Goal: Find specific page/section: Find specific page/section

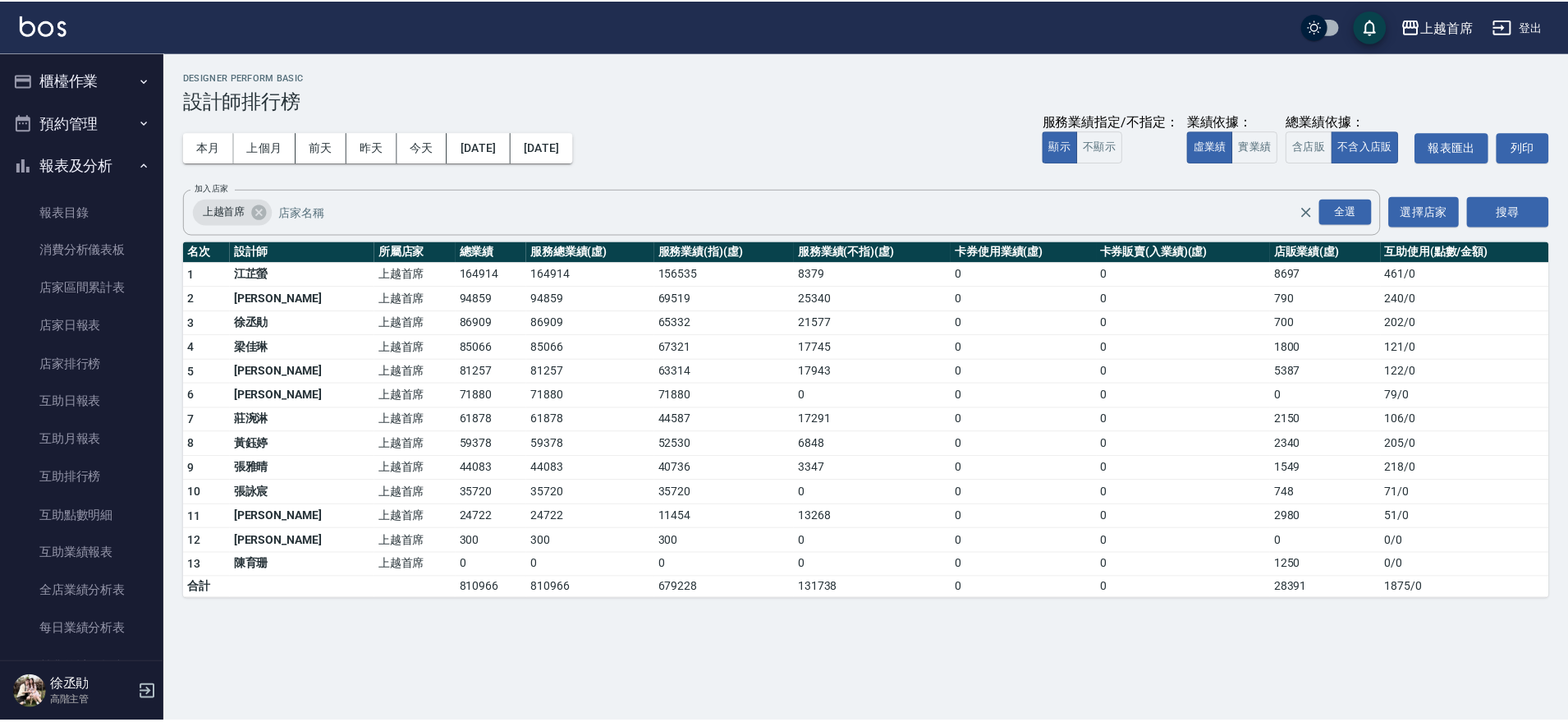
scroll to position [308, 0]
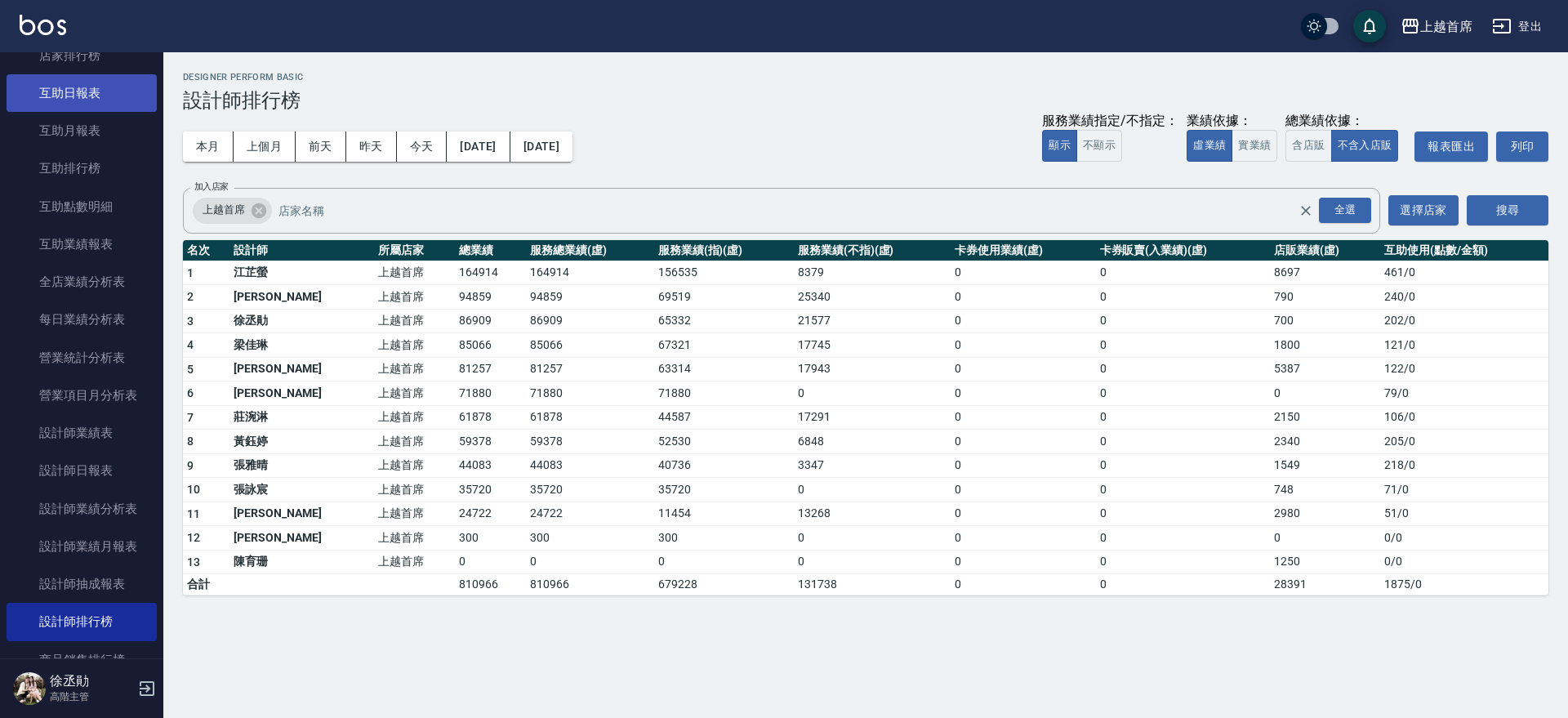
click at [86, 85] on link "互助日報表" at bounding box center [81, 93] width 150 height 38
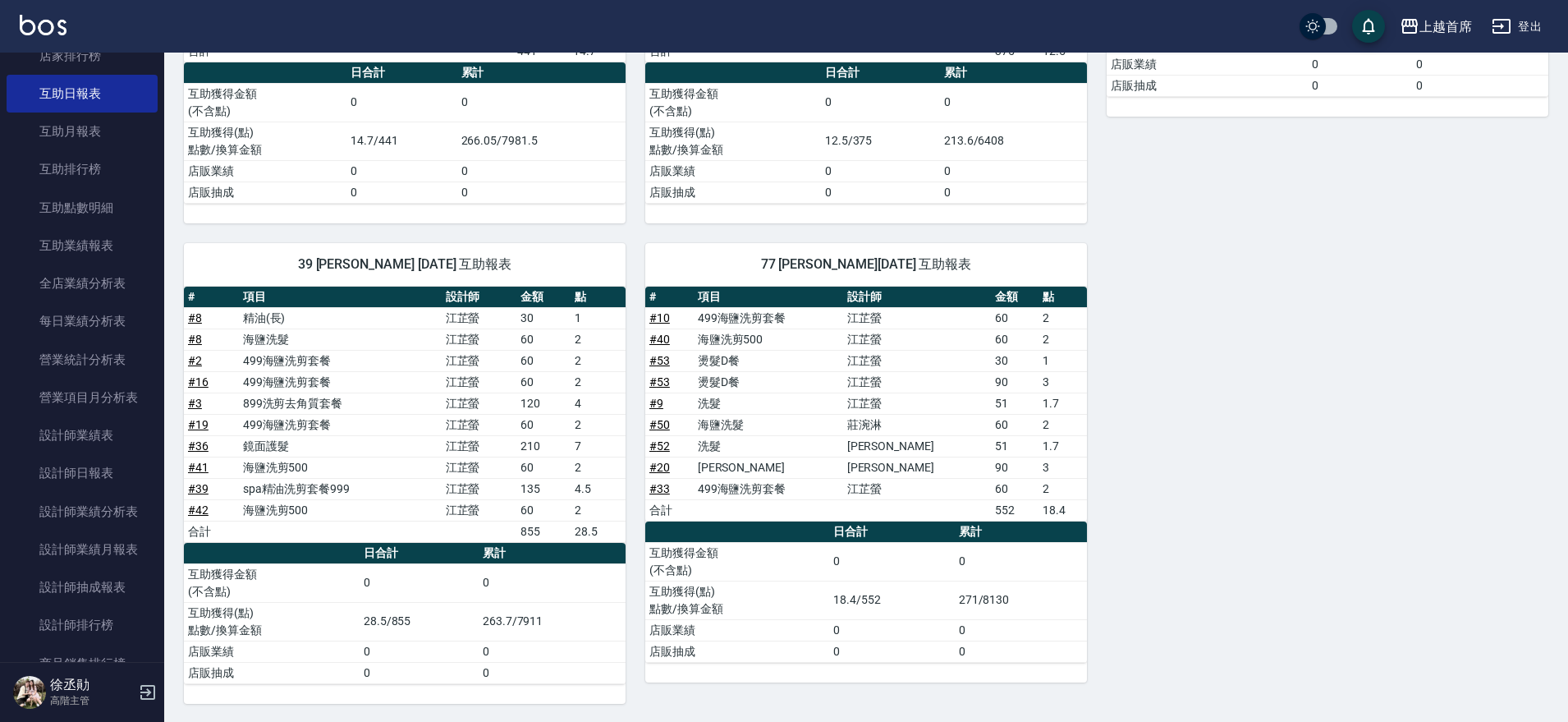
scroll to position [919, 0]
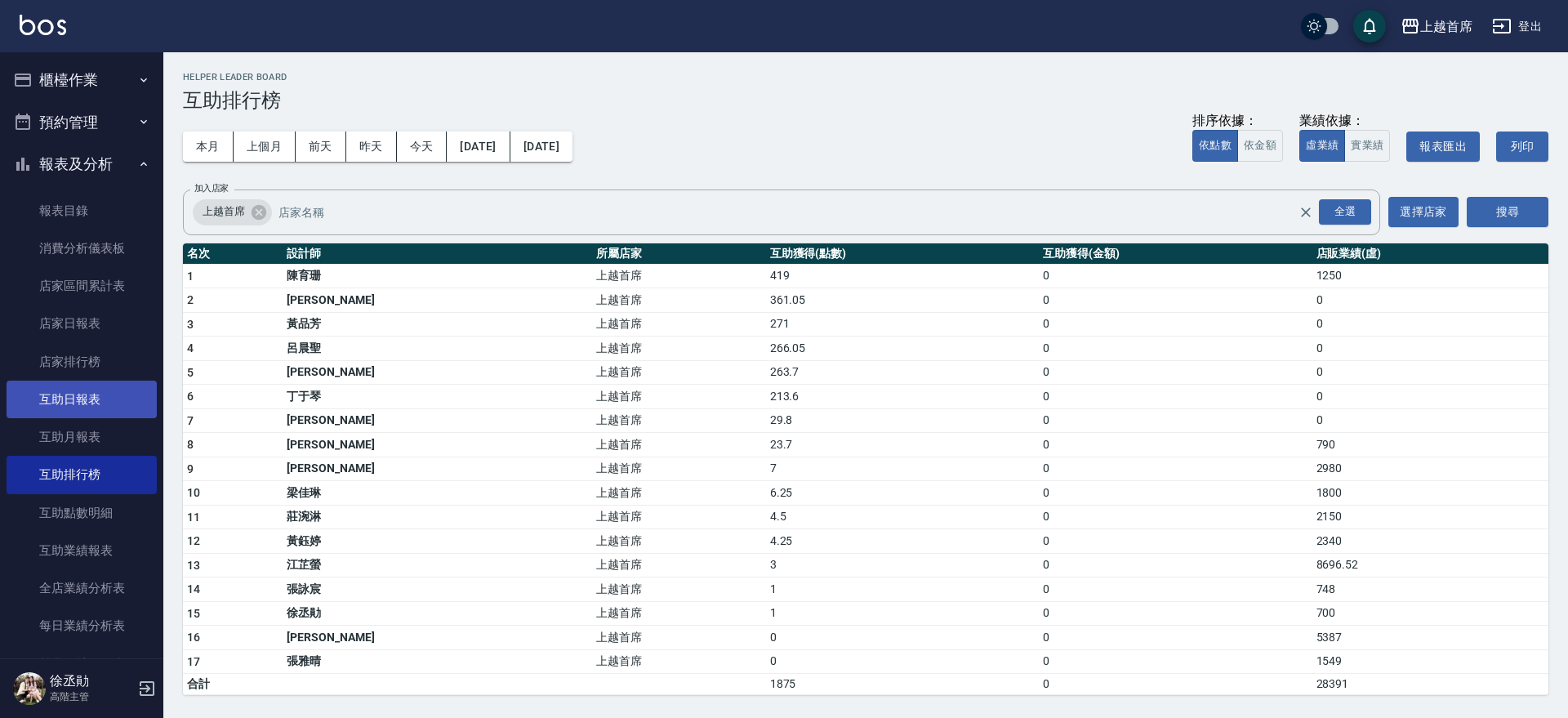
click at [98, 390] on link "互助日報表" at bounding box center [81, 399] width 150 height 38
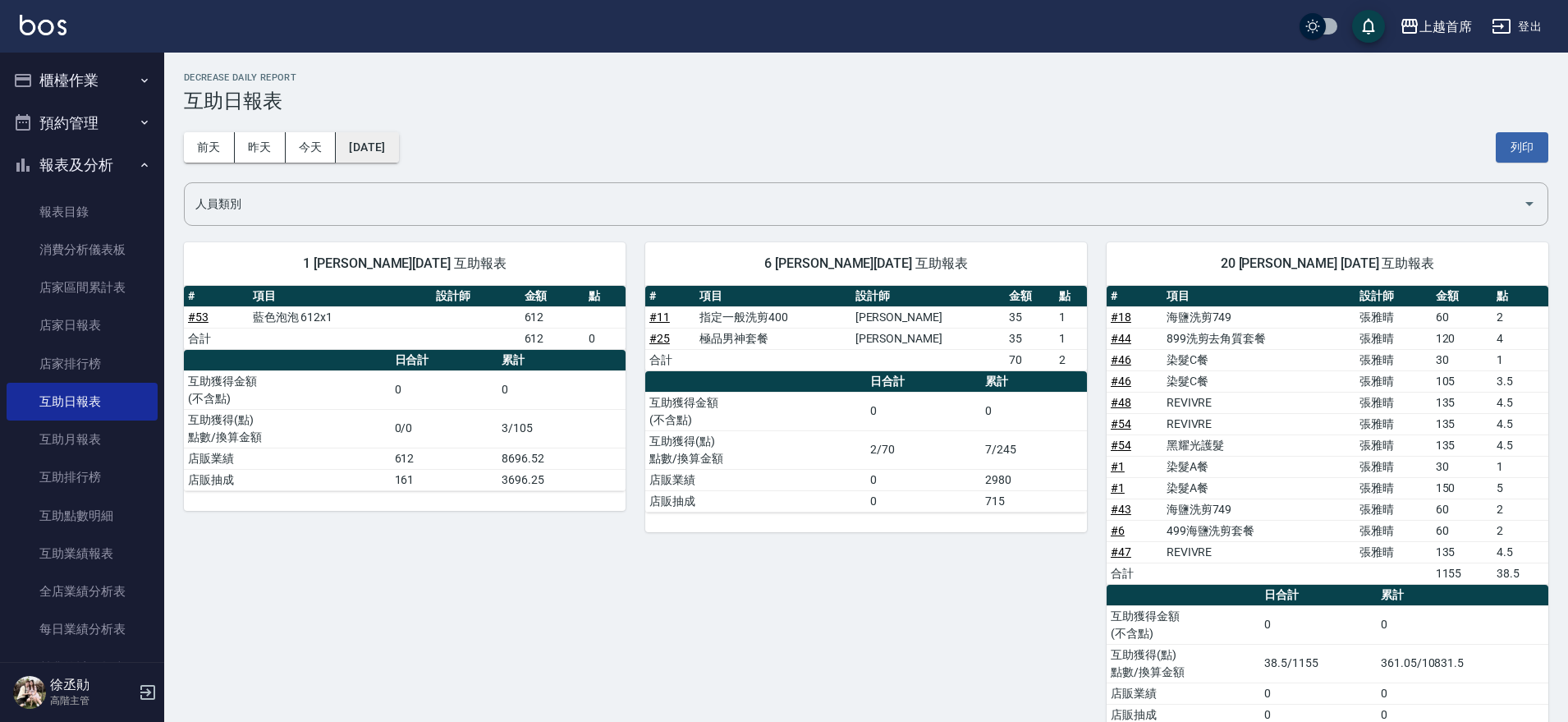
click at [379, 150] on button "[DATE]" at bounding box center [366, 147] width 62 height 31
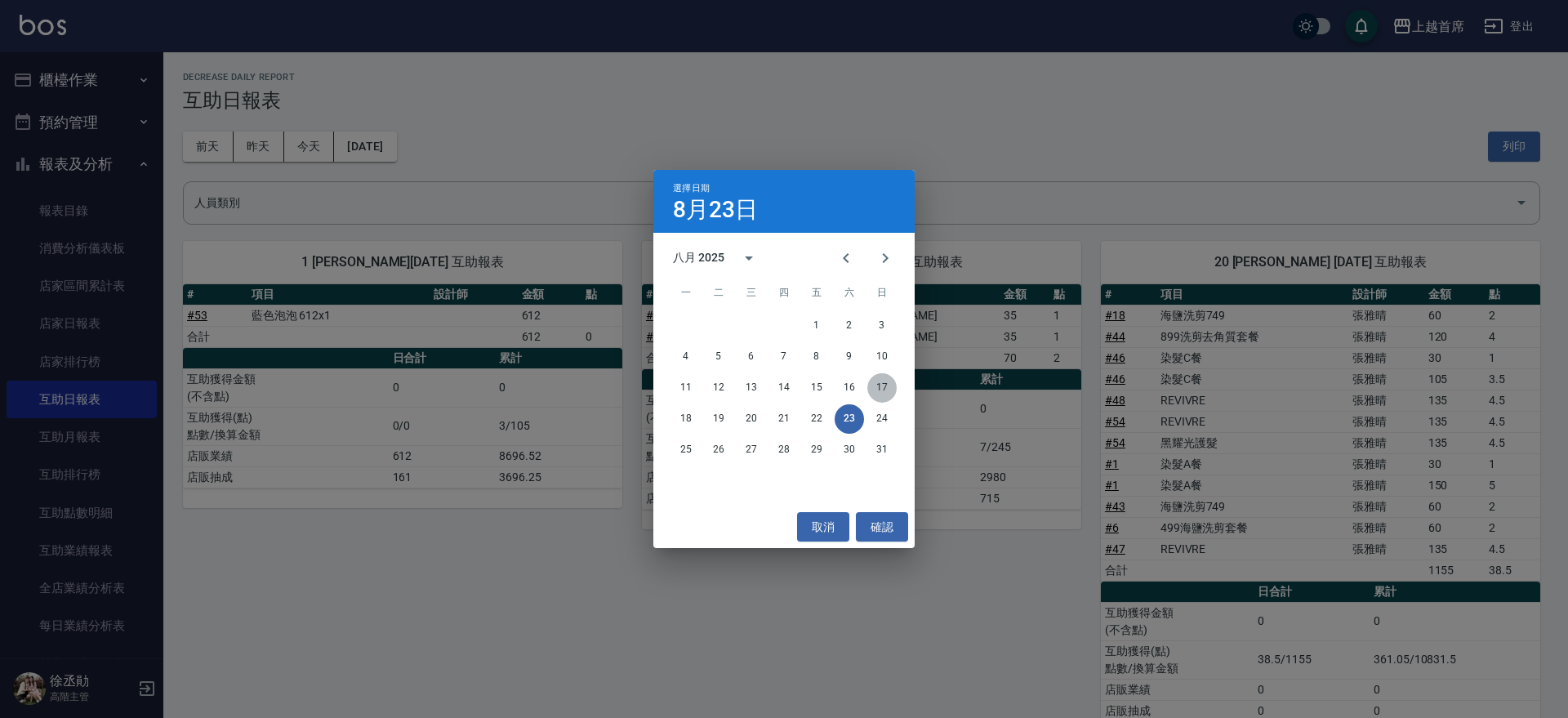
click at [879, 390] on button "17" at bounding box center [882, 388] width 29 height 29
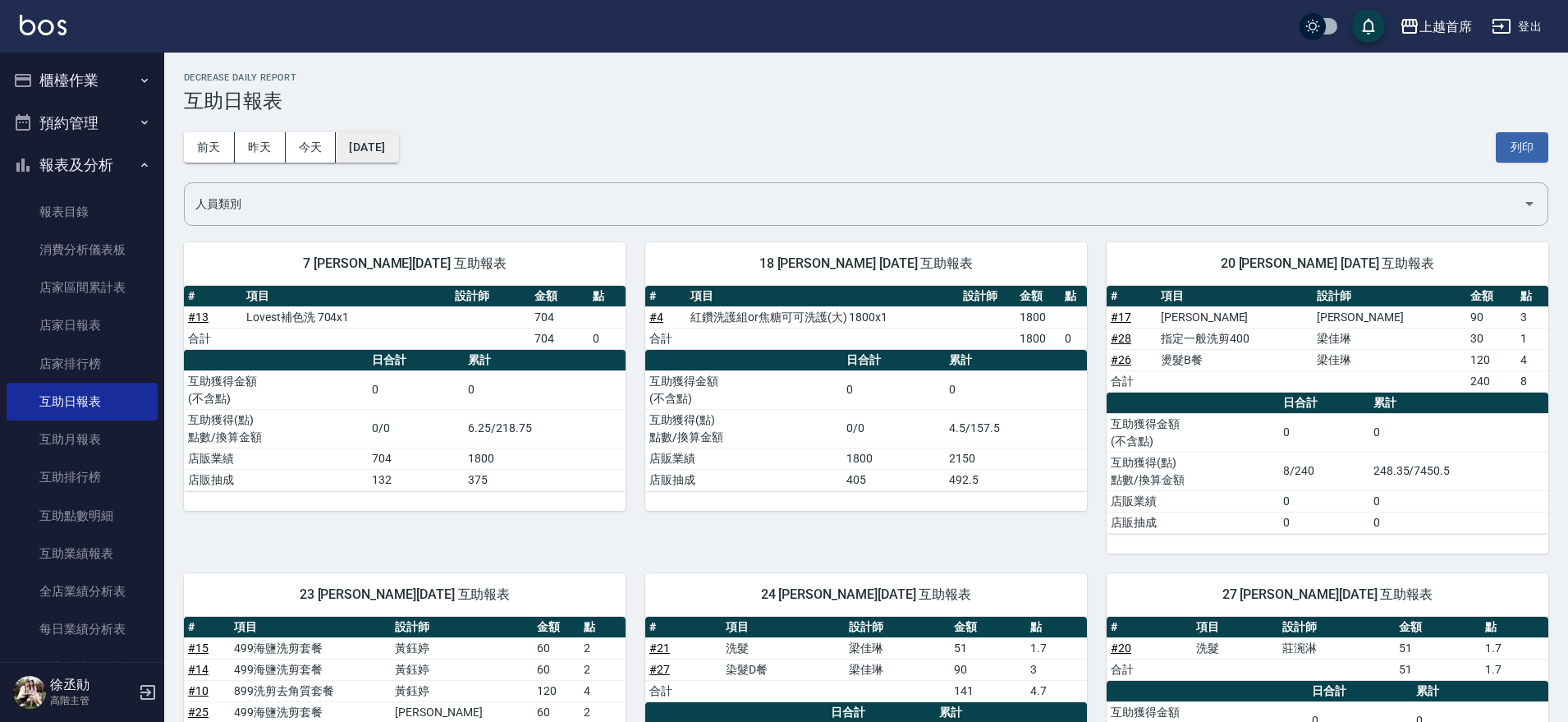
click at [398, 141] on button "[DATE]" at bounding box center [366, 147] width 62 height 31
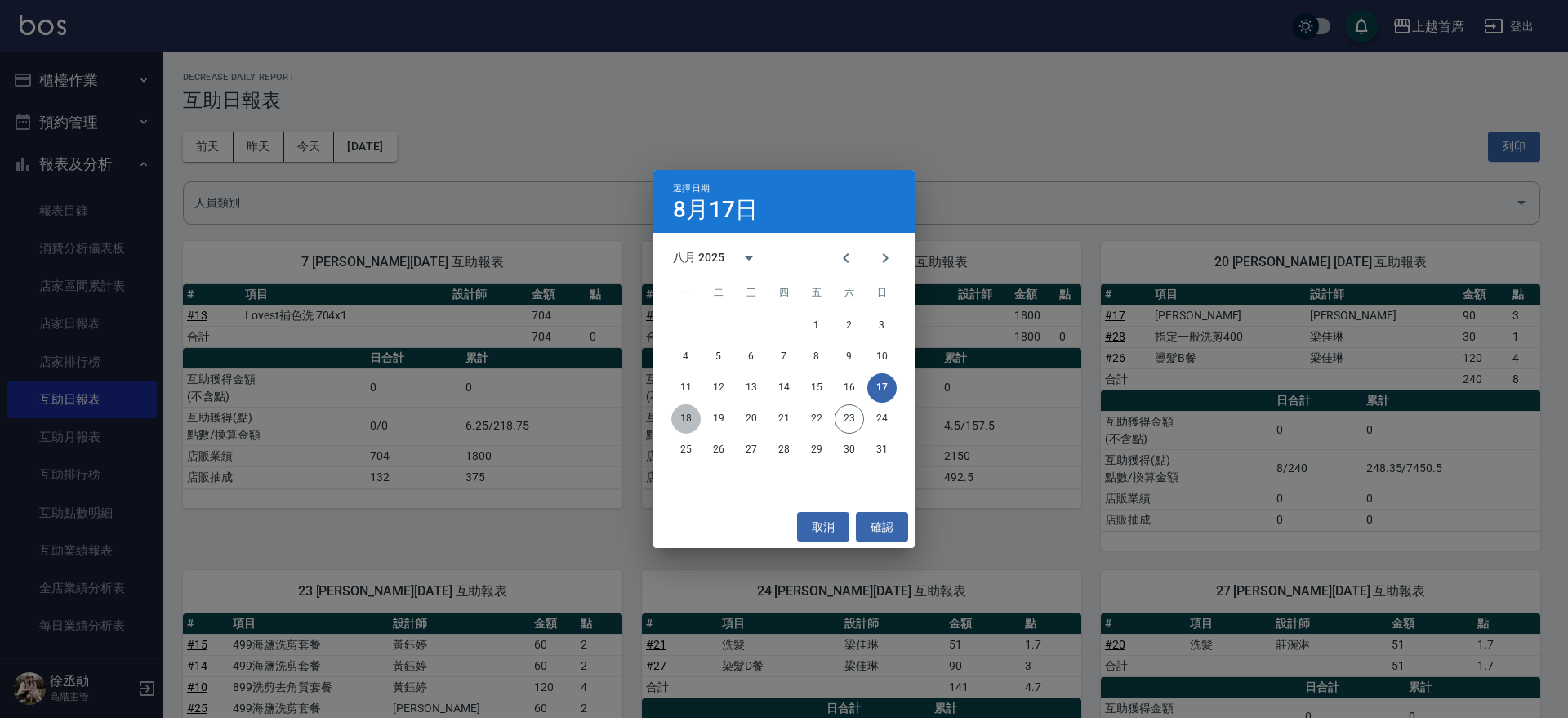
click at [686, 417] on button "18" at bounding box center [686, 419] width 29 height 29
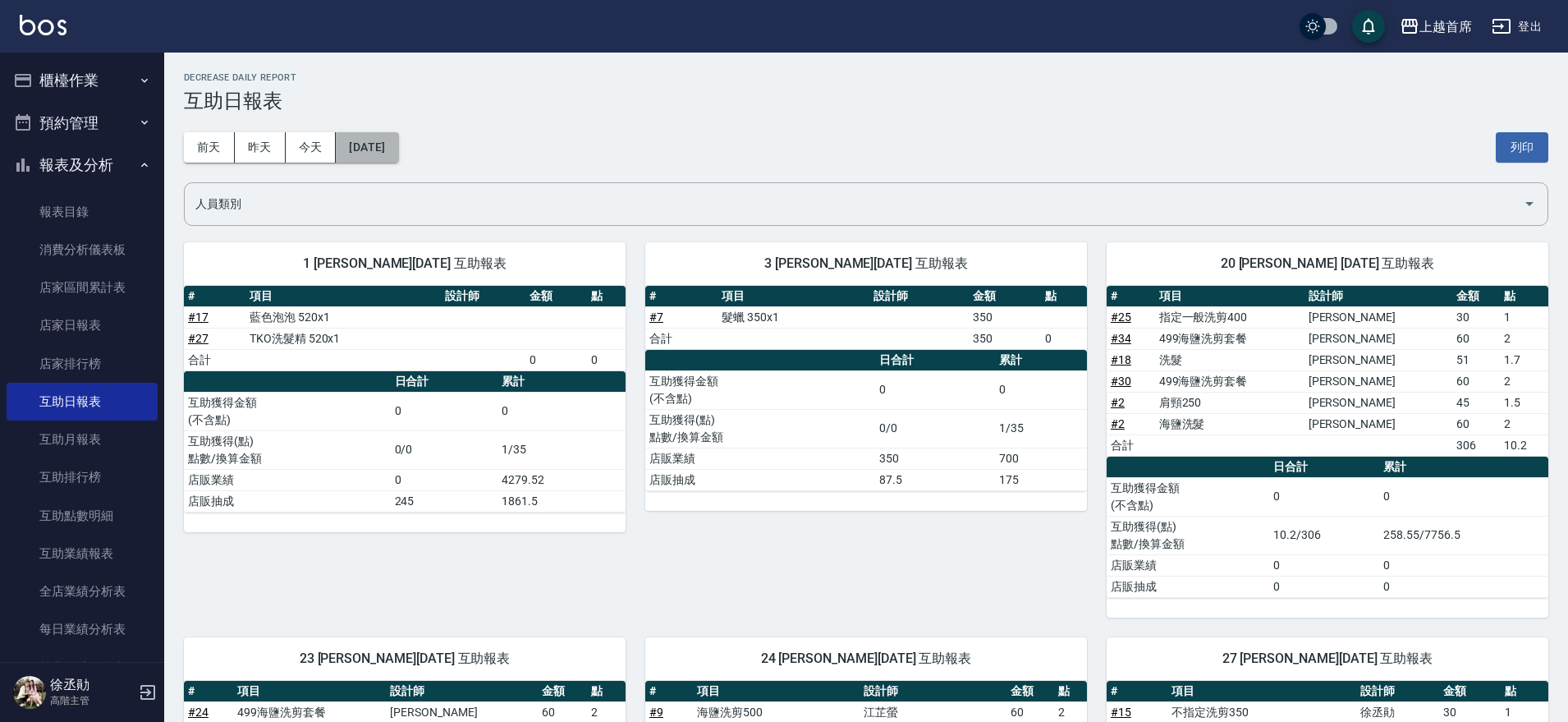
click at [398, 153] on button "[DATE]" at bounding box center [366, 147] width 62 height 31
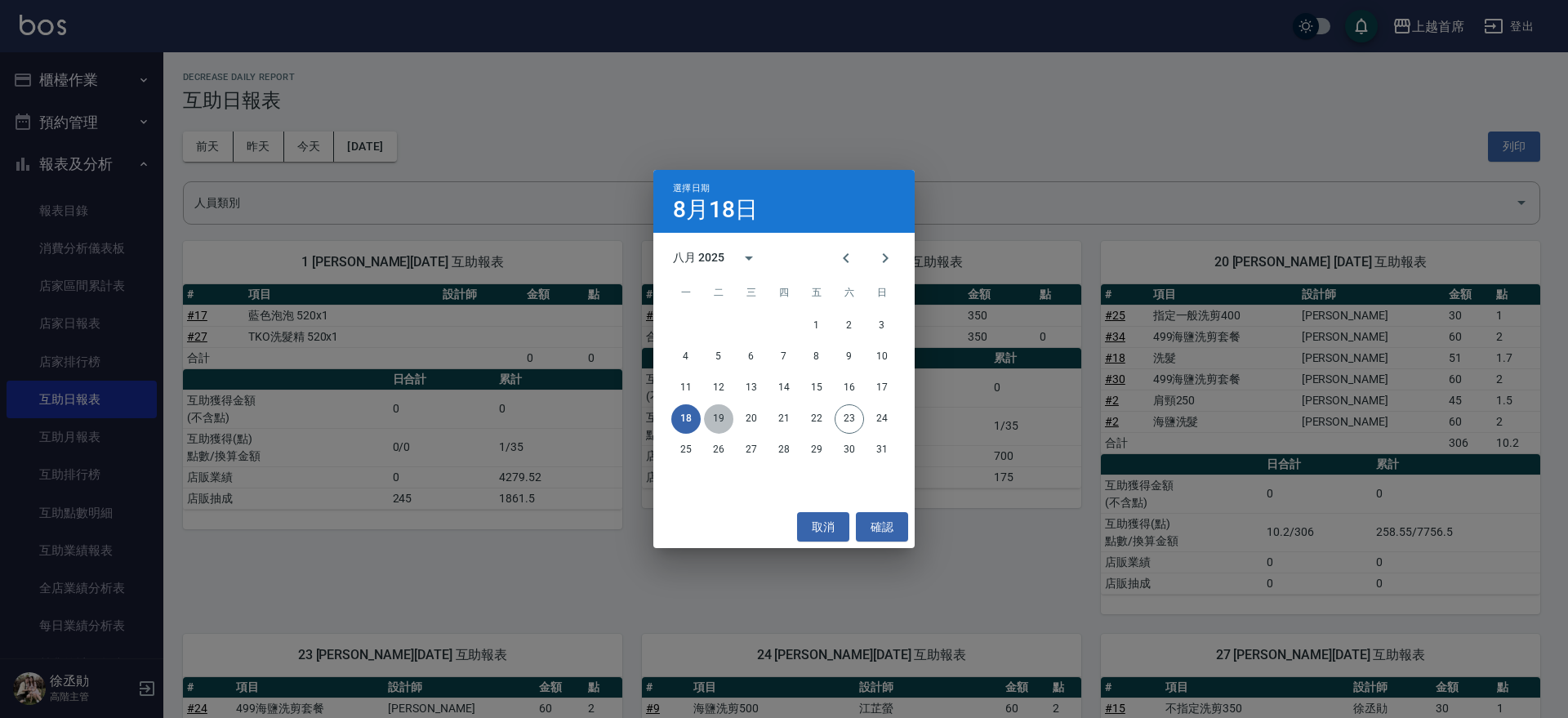
click at [725, 412] on button "19" at bounding box center [718, 419] width 29 height 29
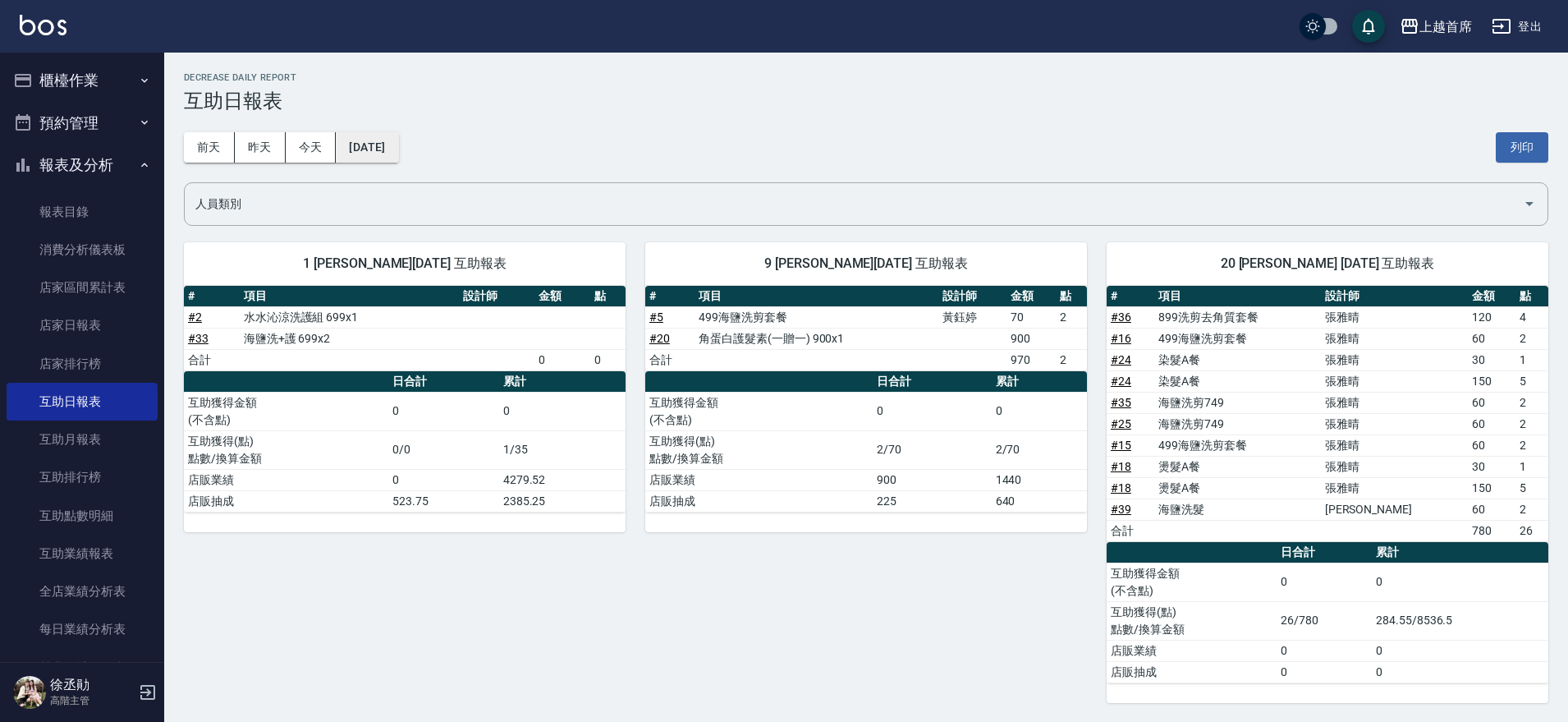
click at [398, 139] on button "2025/08/19" at bounding box center [366, 147] width 62 height 31
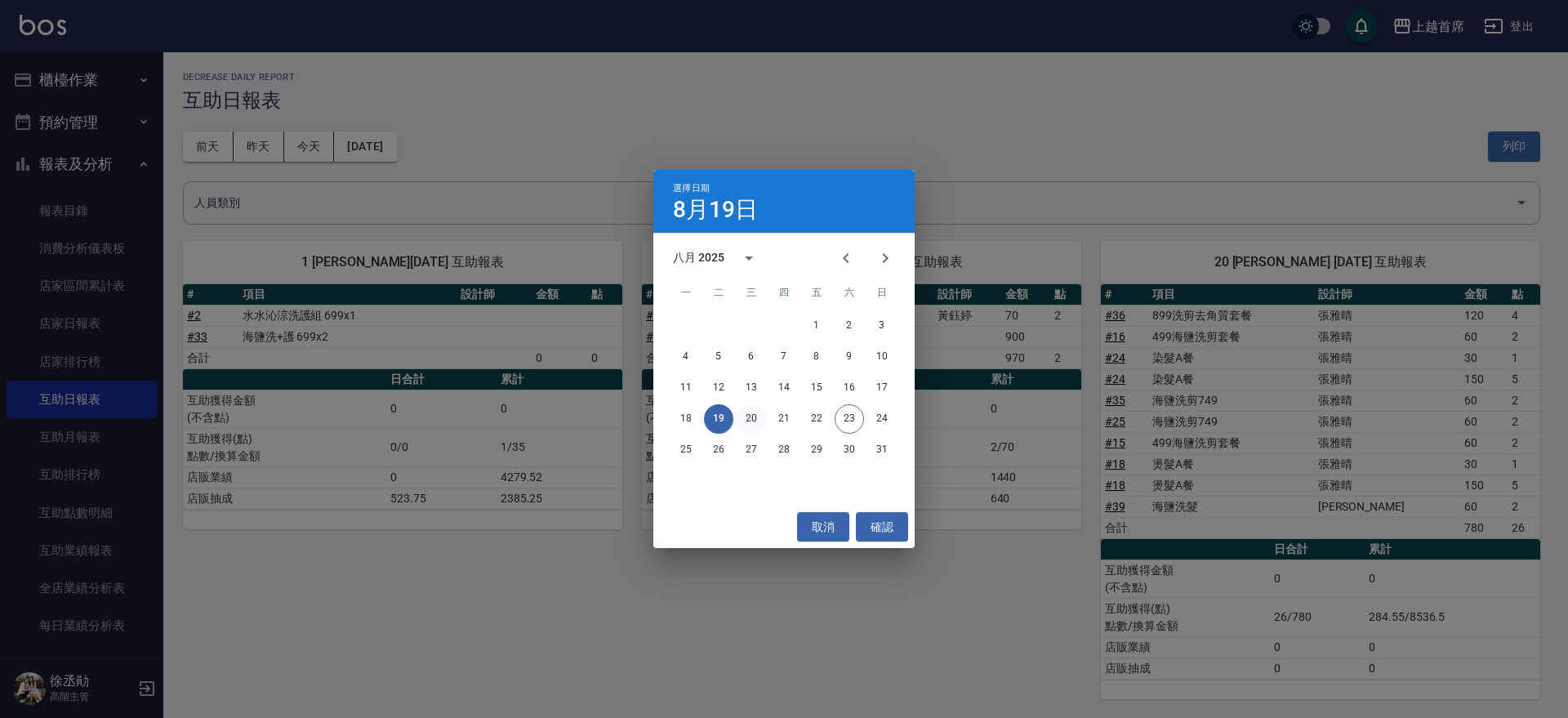
click at [761, 419] on button "20" at bounding box center [751, 419] width 29 height 29
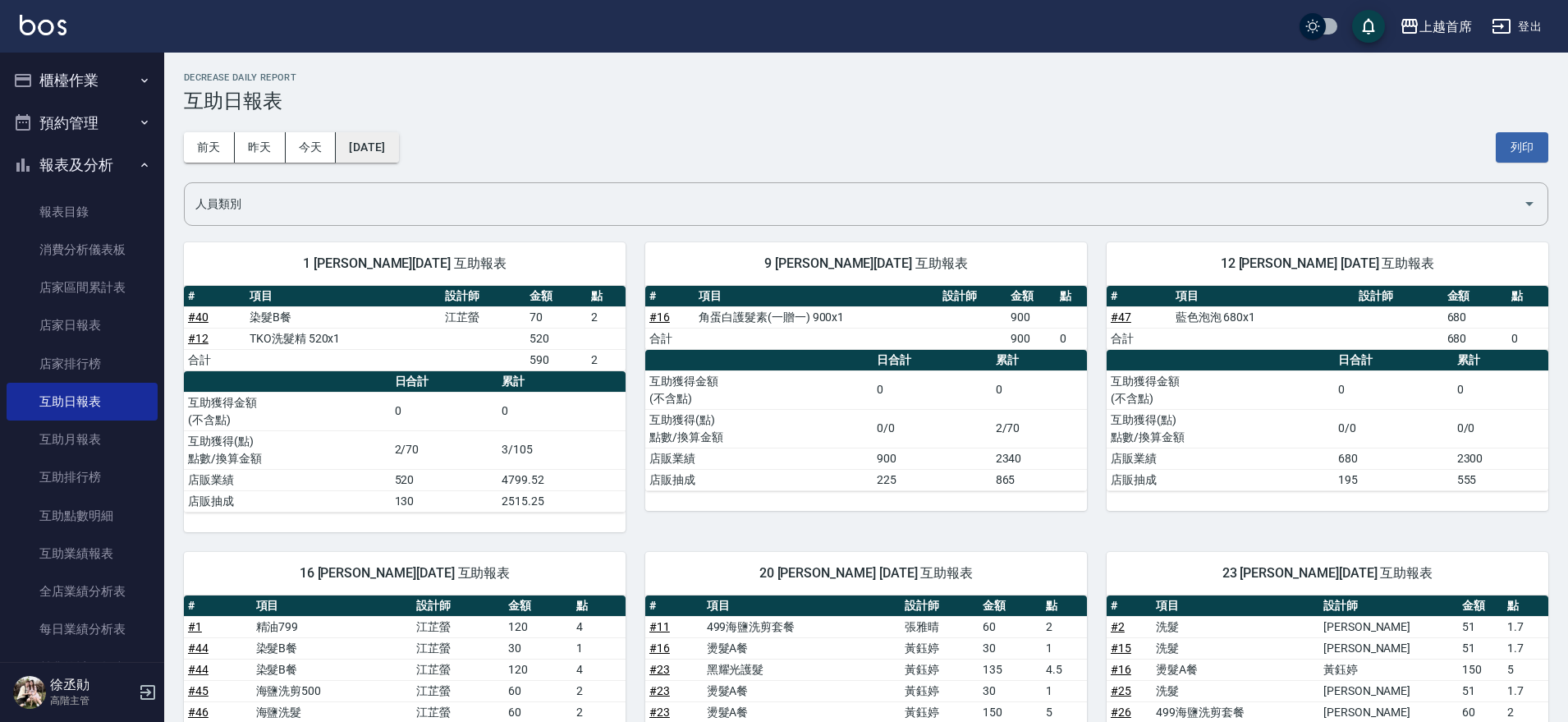
click at [391, 145] on button "2025/08/20" at bounding box center [366, 147] width 62 height 31
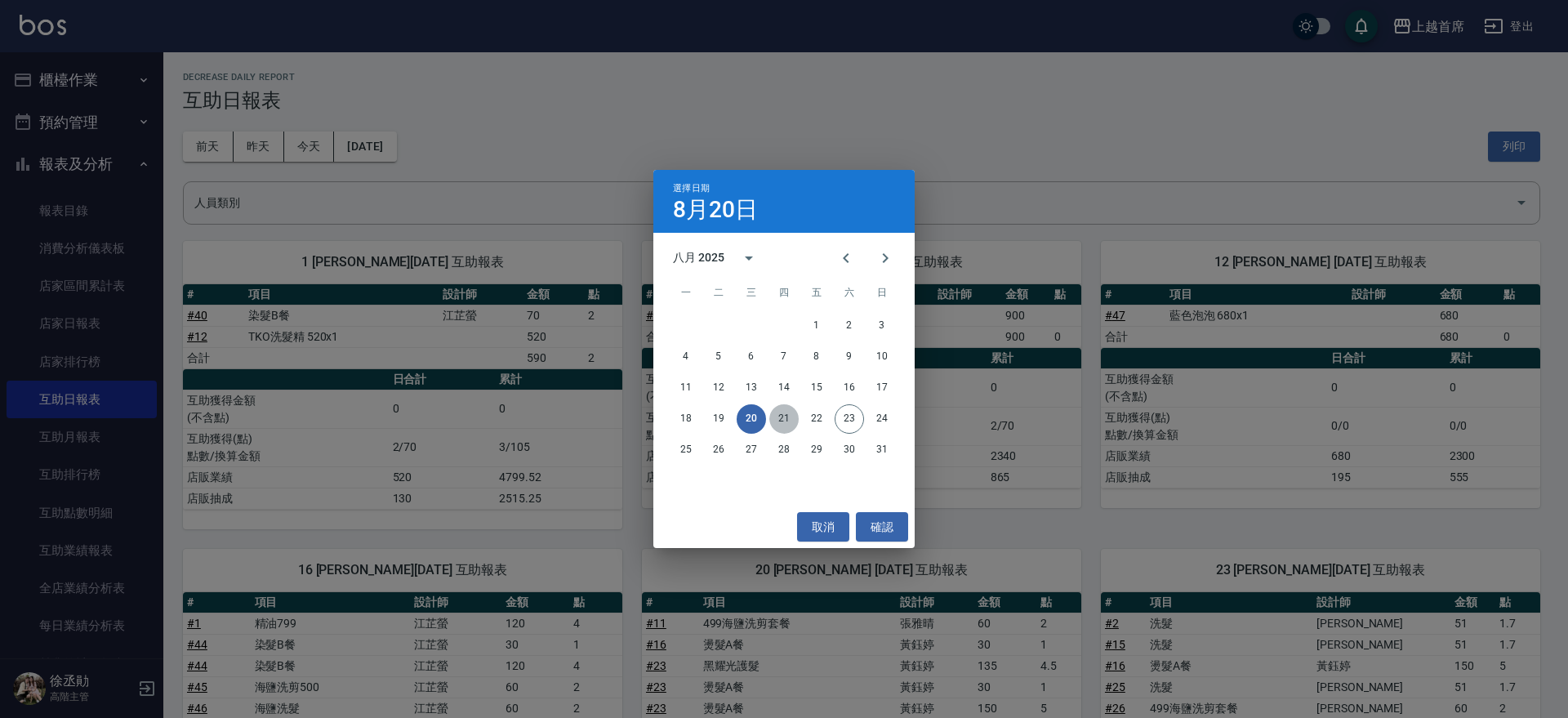
click at [783, 416] on button "21" at bounding box center [784, 419] width 29 height 29
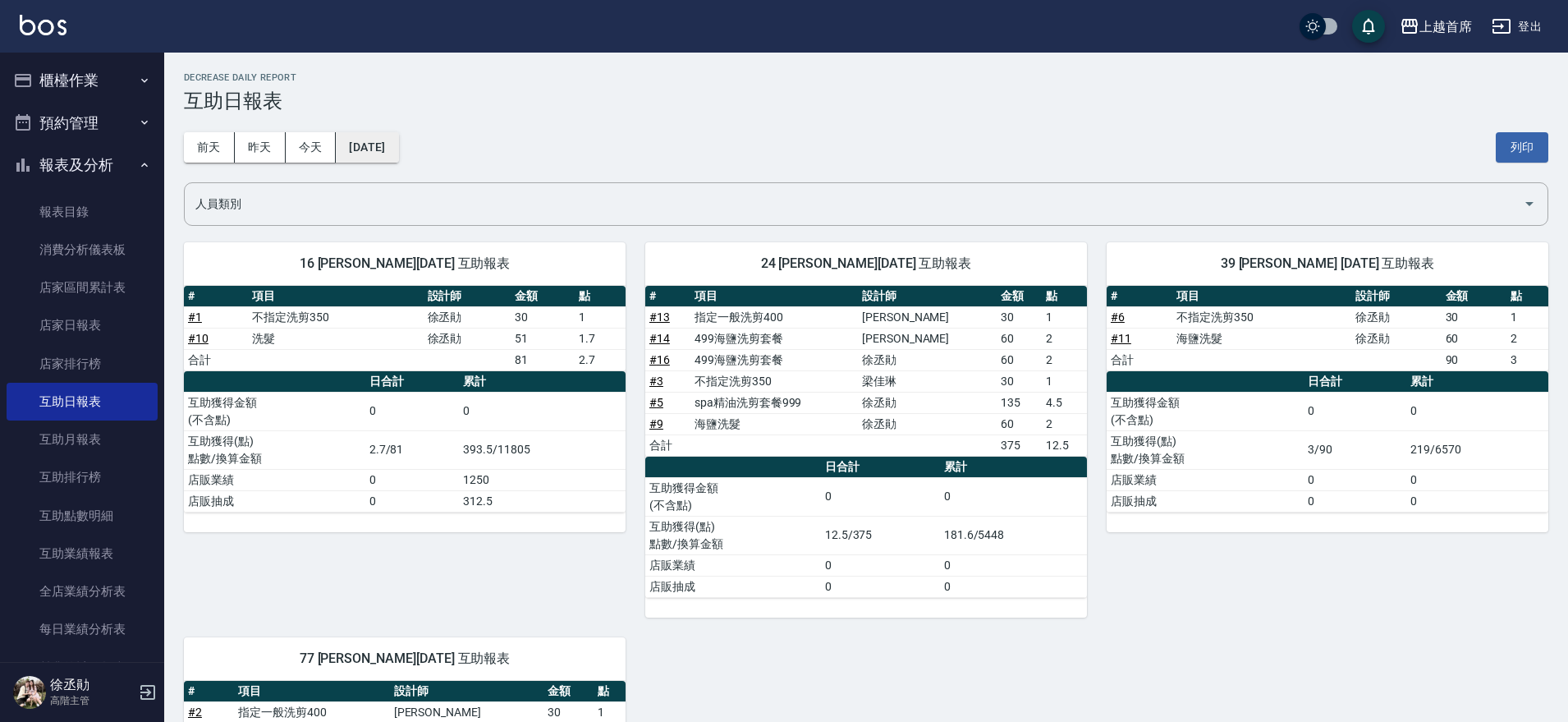
click at [398, 145] on button "2025/08/21" at bounding box center [366, 147] width 62 height 31
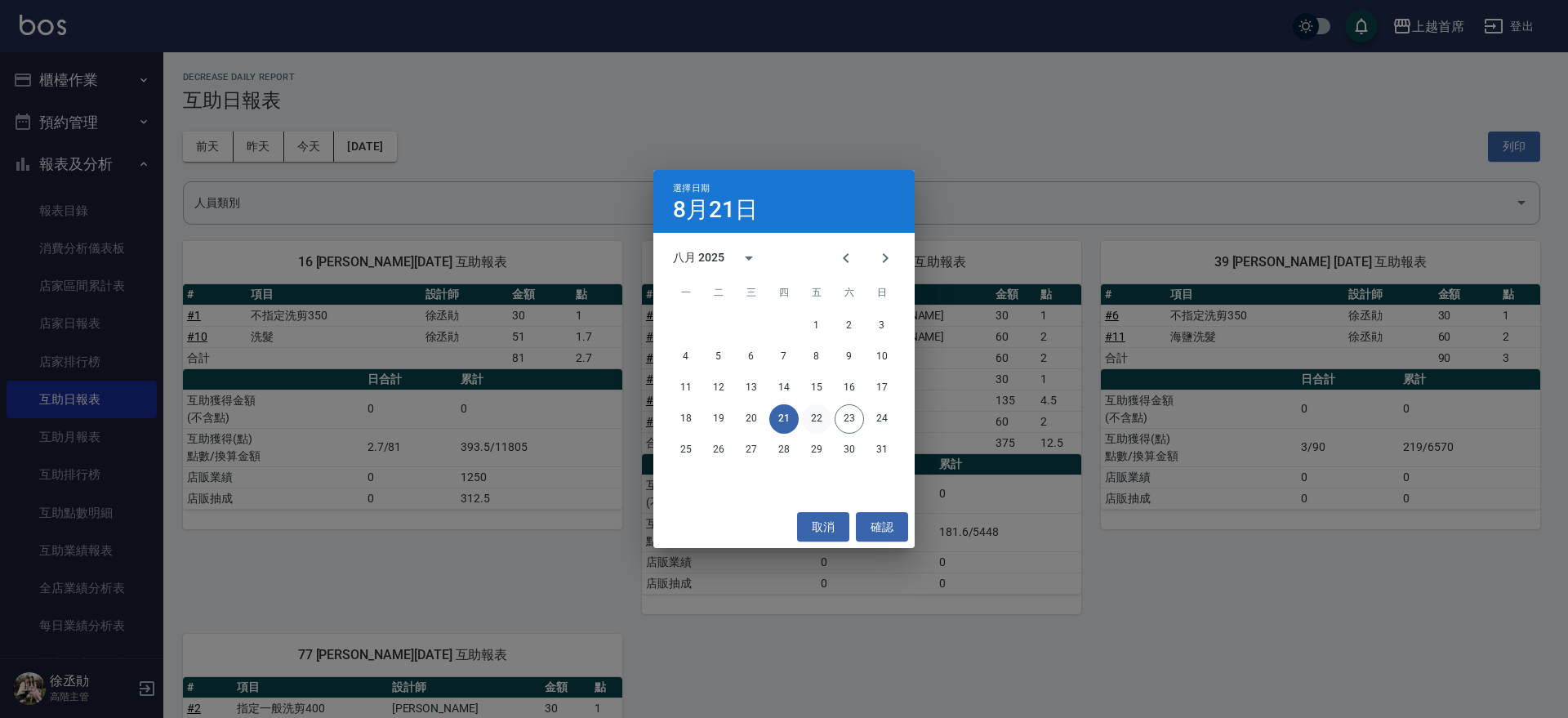
click at [812, 412] on button "22" at bounding box center [817, 419] width 29 height 29
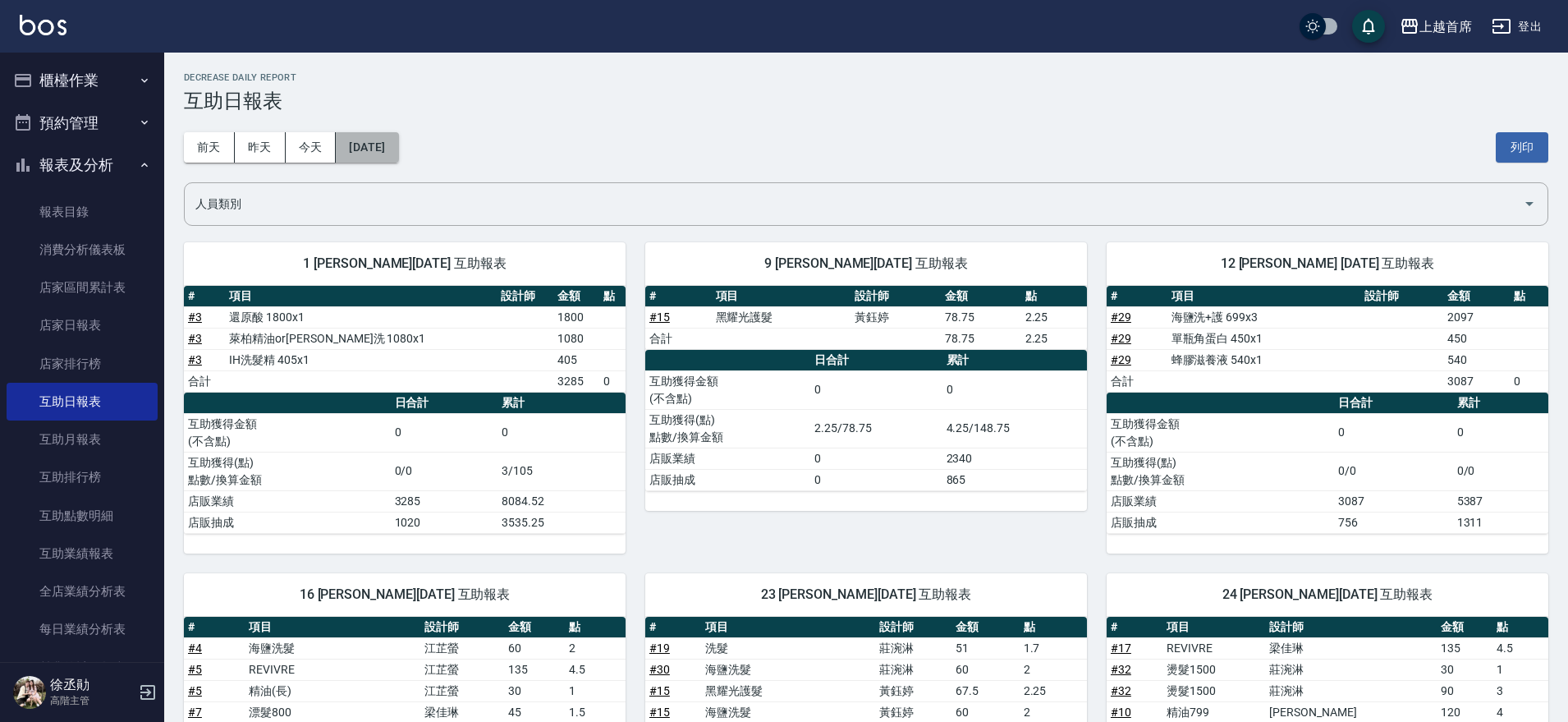
click at [398, 159] on button "2025/08/22" at bounding box center [366, 147] width 62 height 31
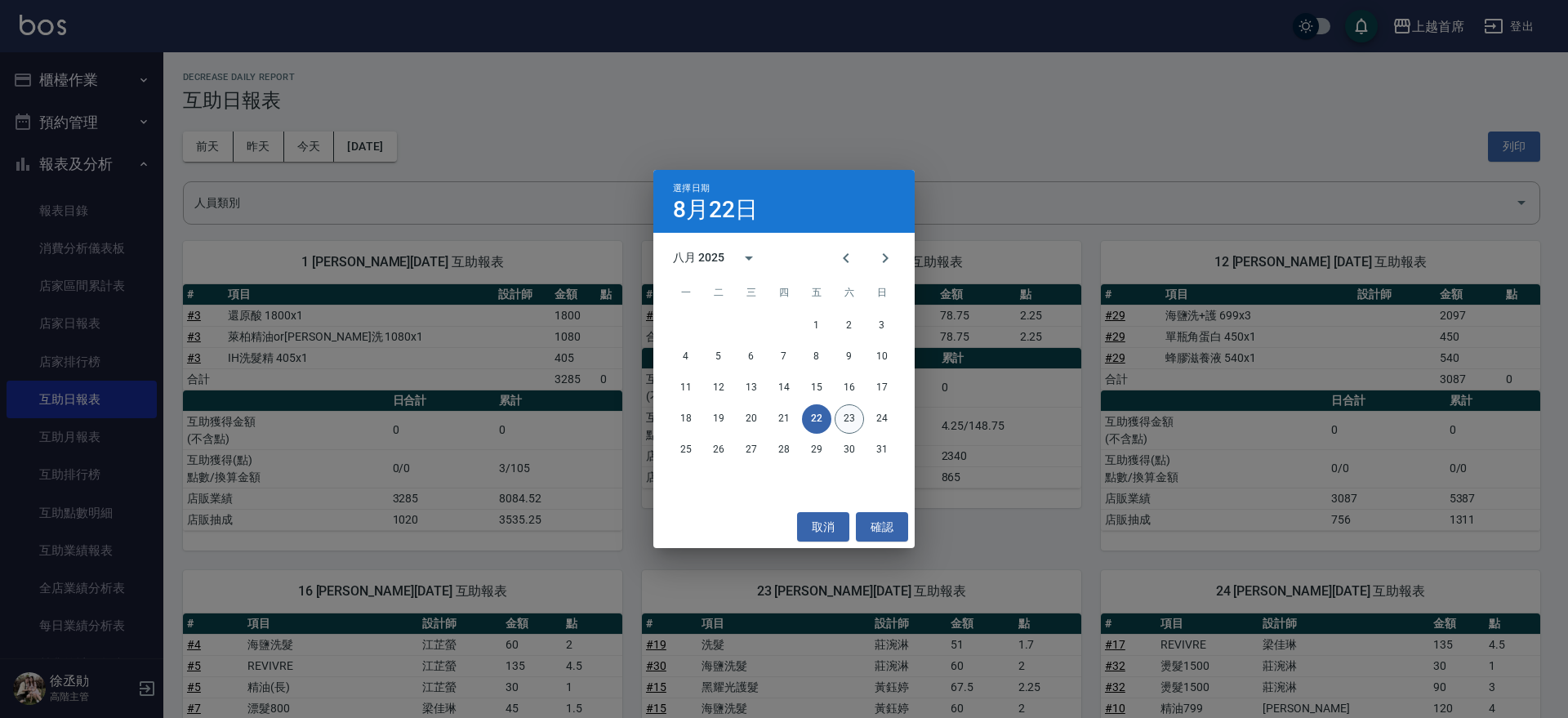
click at [841, 428] on button "23" at bounding box center [850, 419] width 29 height 29
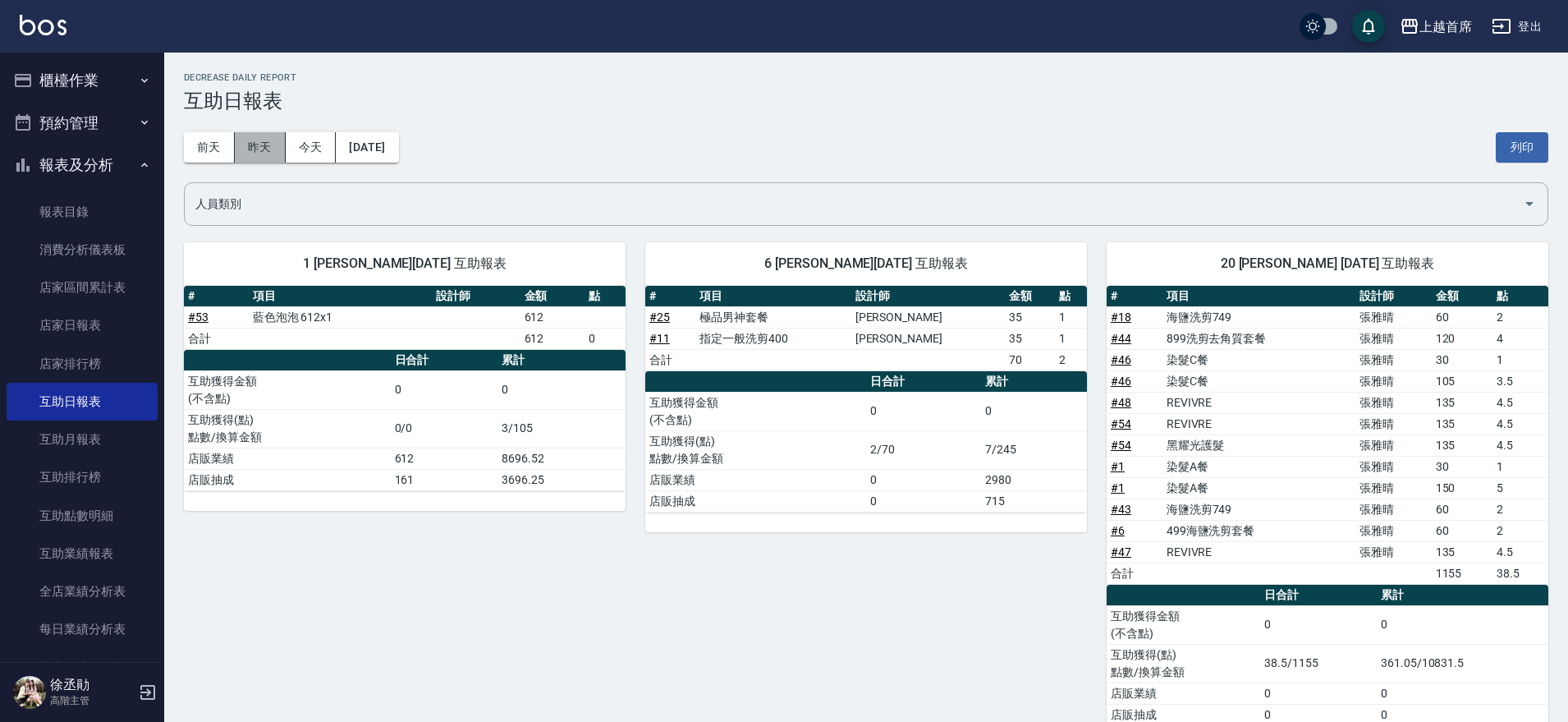
click at [270, 144] on button "昨天" at bounding box center [260, 147] width 51 height 31
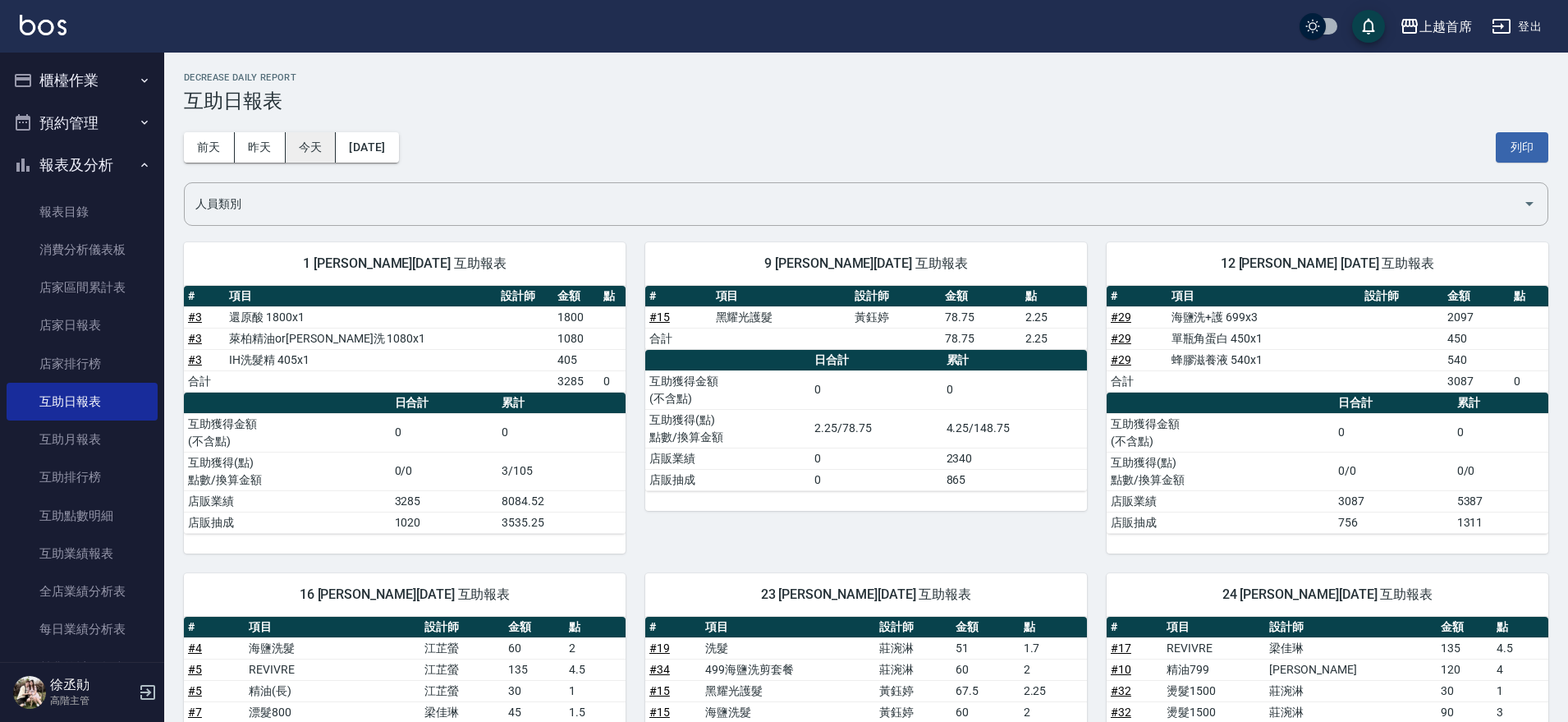
click at [296, 149] on button "今天" at bounding box center [311, 147] width 51 height 31
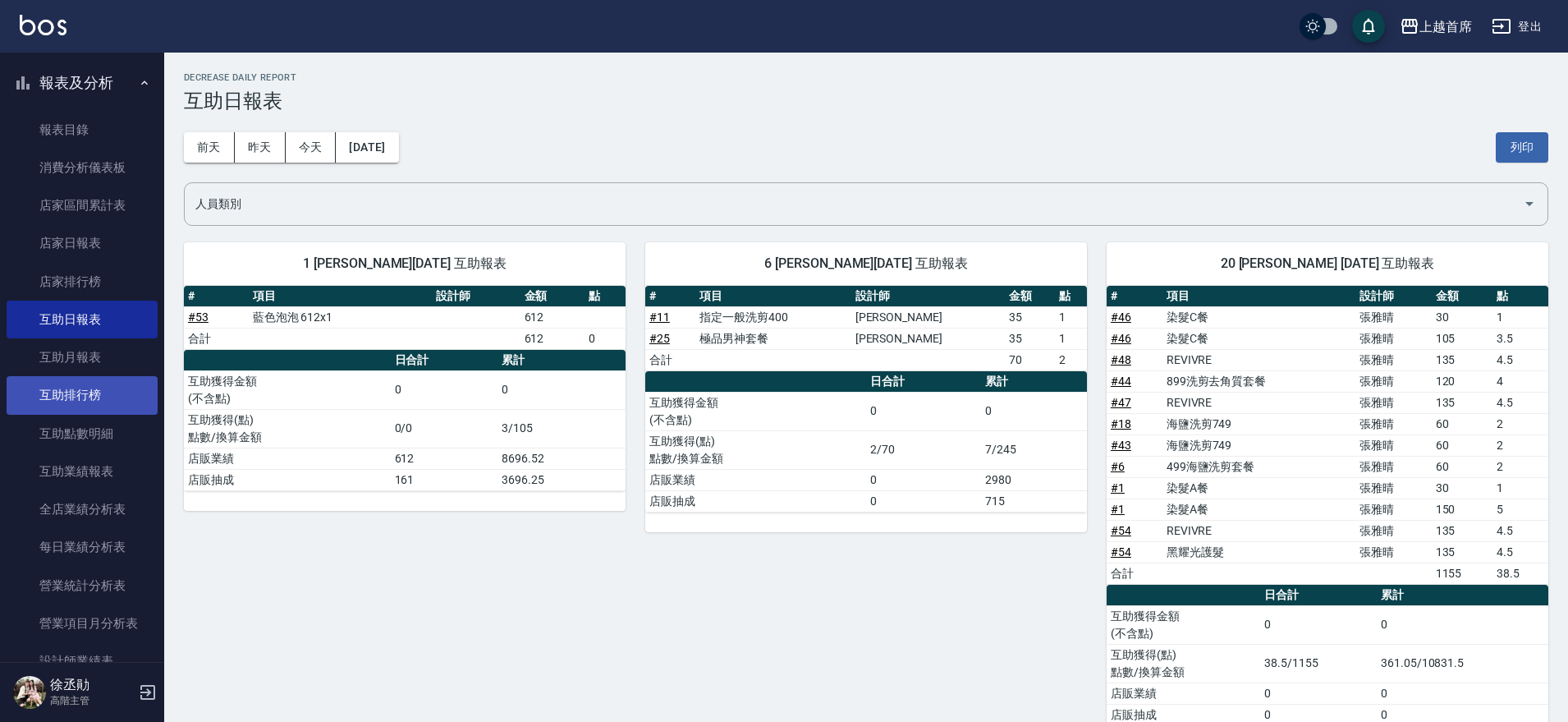
scroll to position [205, 0]
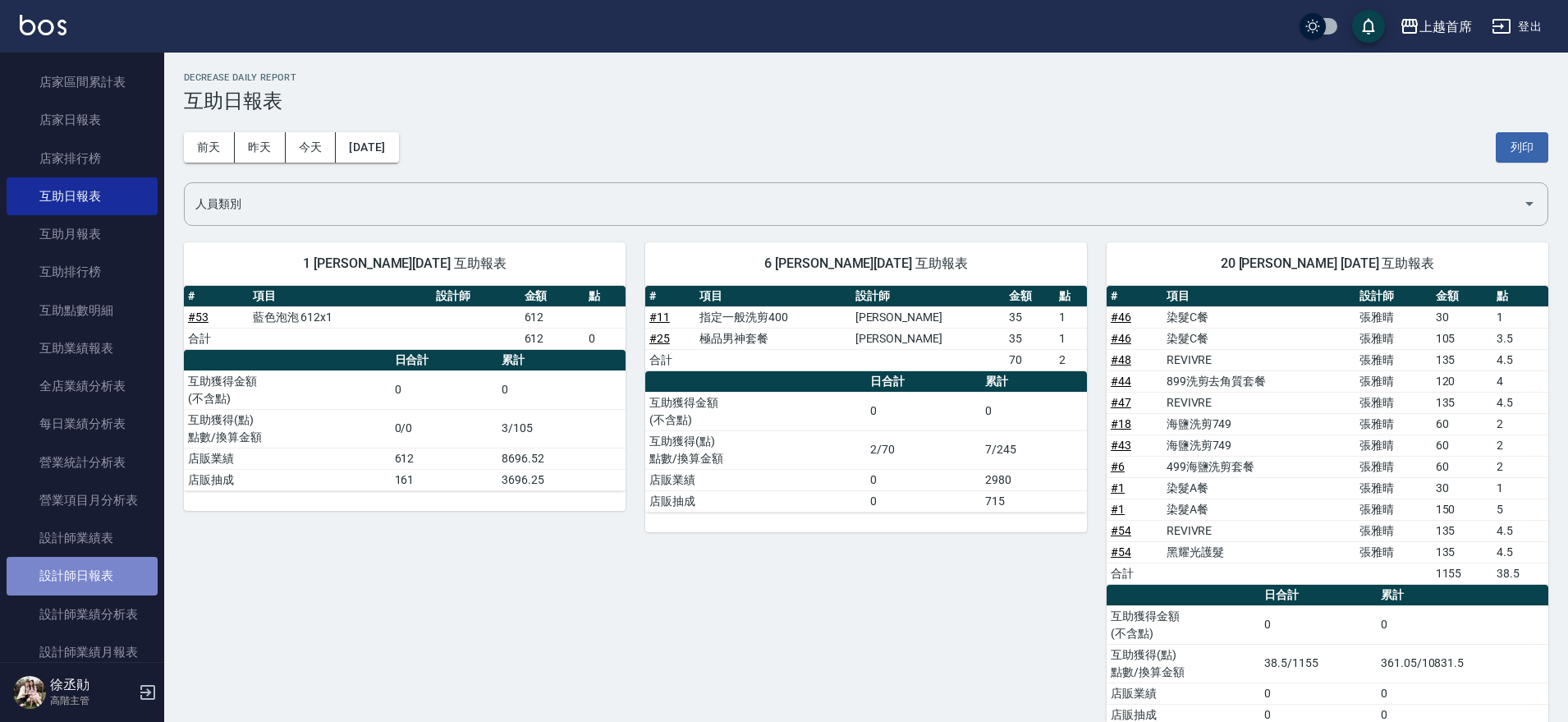
click at [91, 568] on link "設計師日報表" at bounding box center [81, 575] width 151 height 38
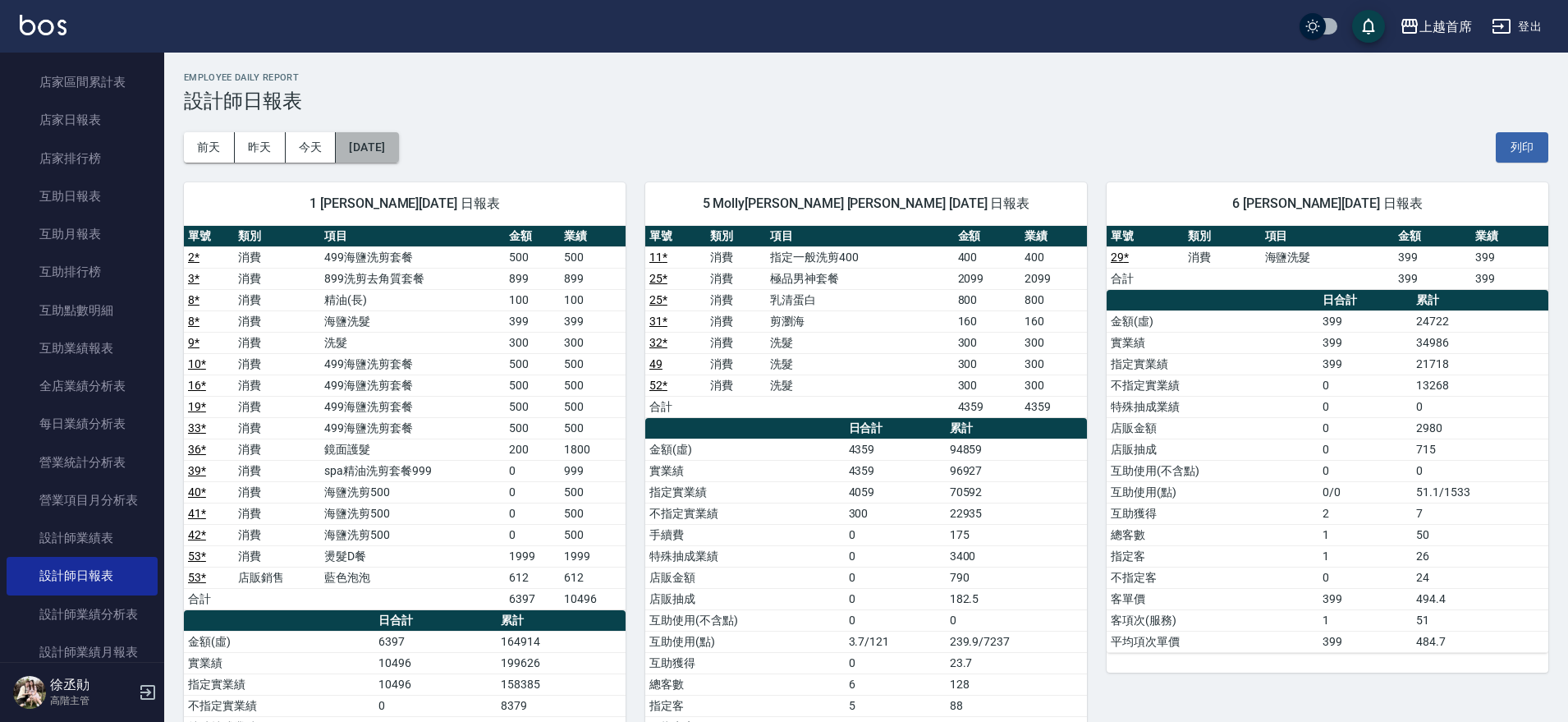
click at [398, 155] on button "[DATE]" at bounding box center [366, 147] width 62 height 31
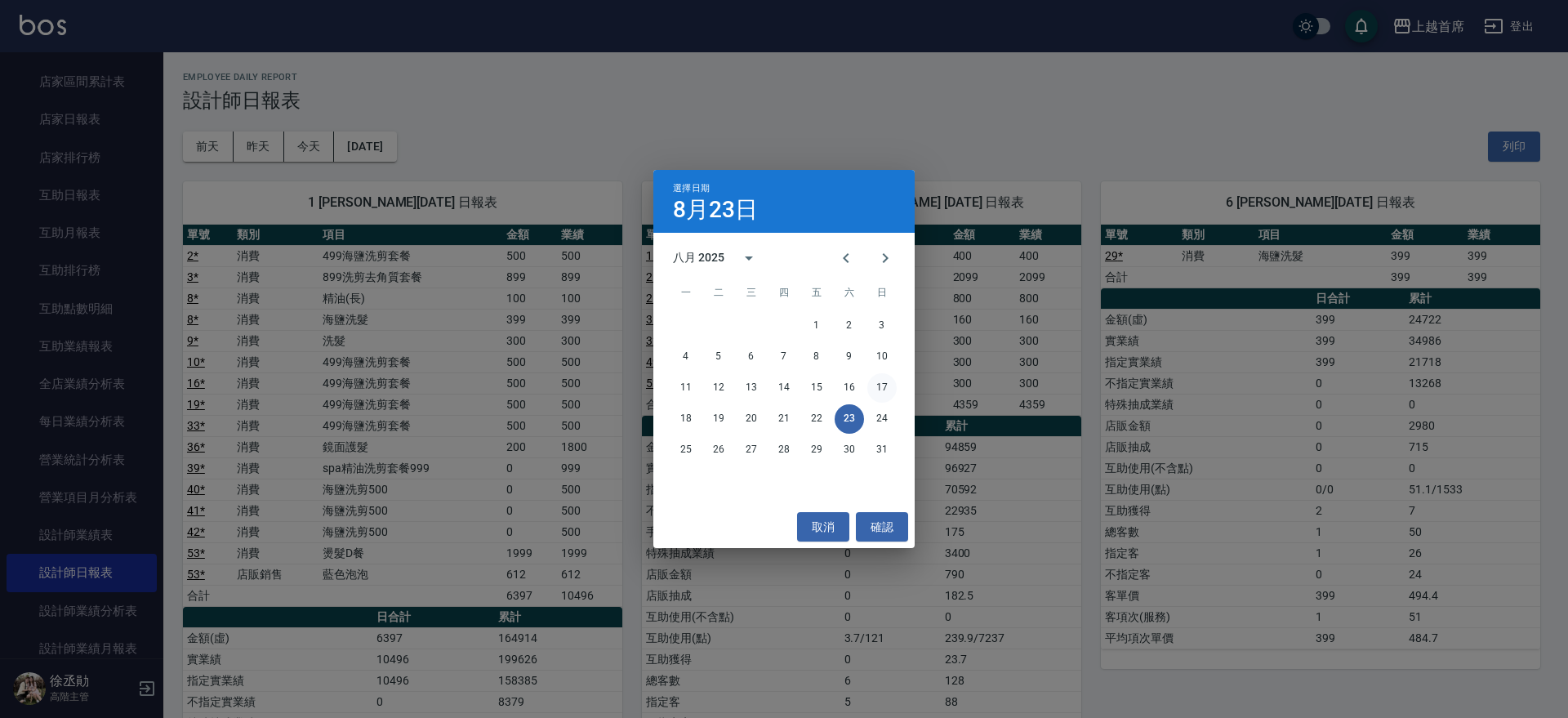
click at [886, 378] on button "17" at bounding box center [882, 388] width 29 height 29
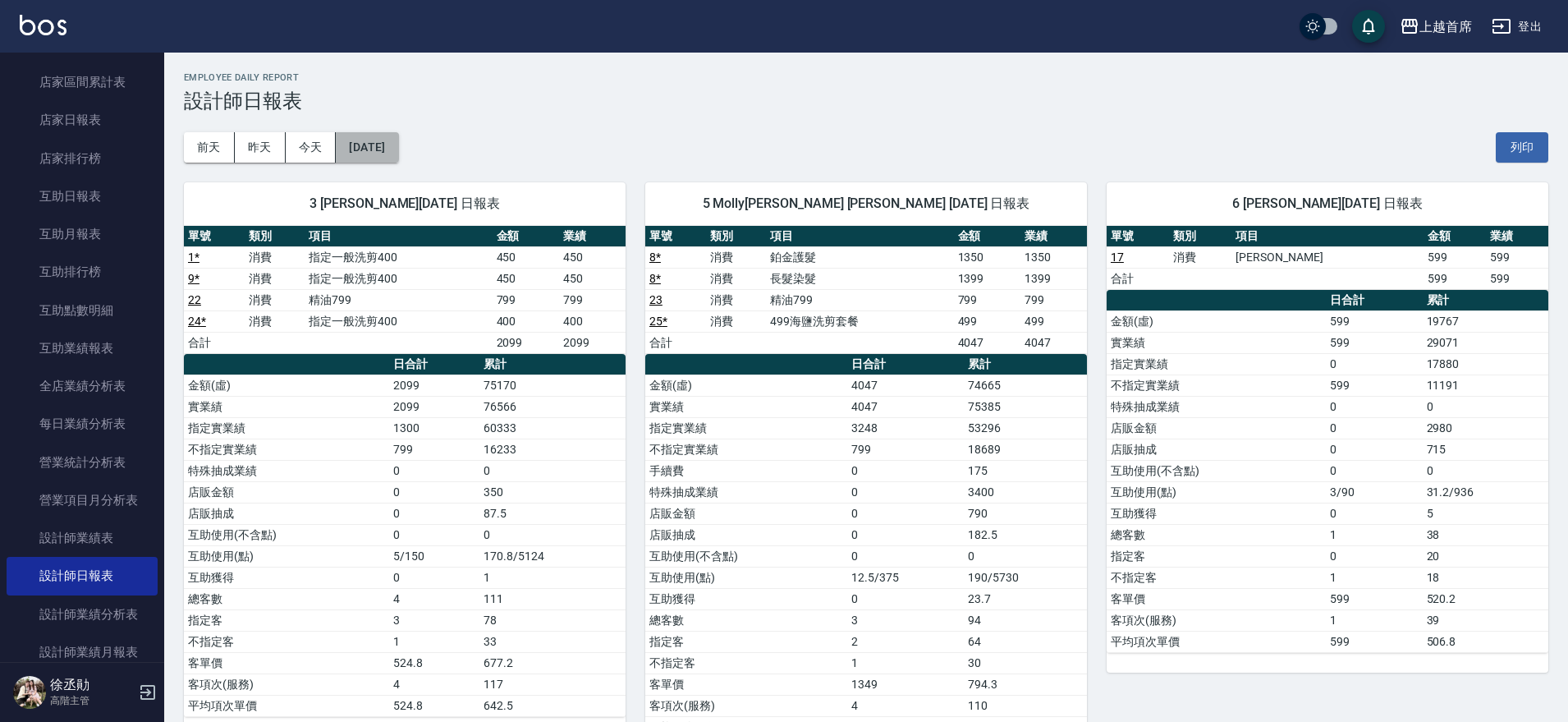
click at [398, 157] on button "2025/08/17" at bounding box center [366, 147] width 62 height 31
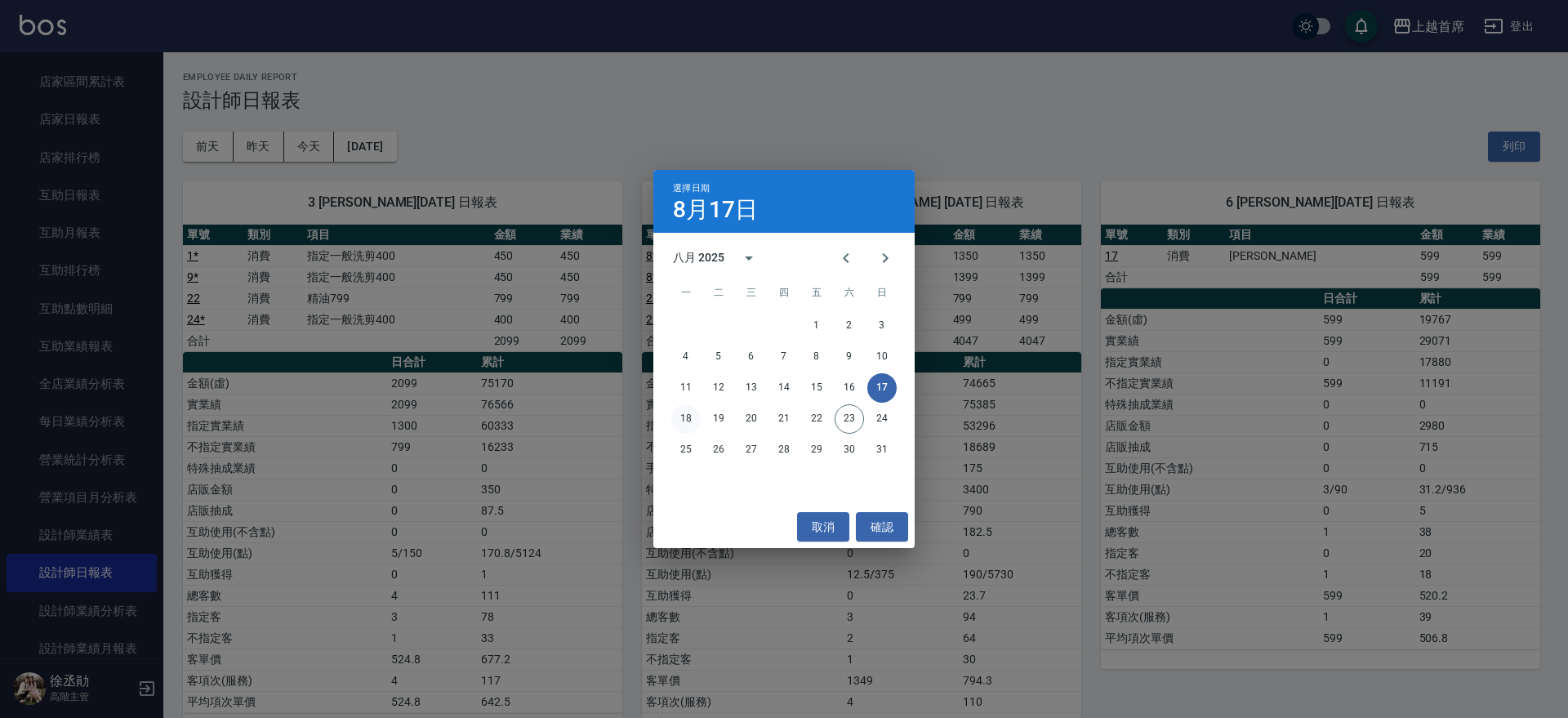
click at [690, 410] on button "18" at bounding box center [686, 419] width 29 height 29
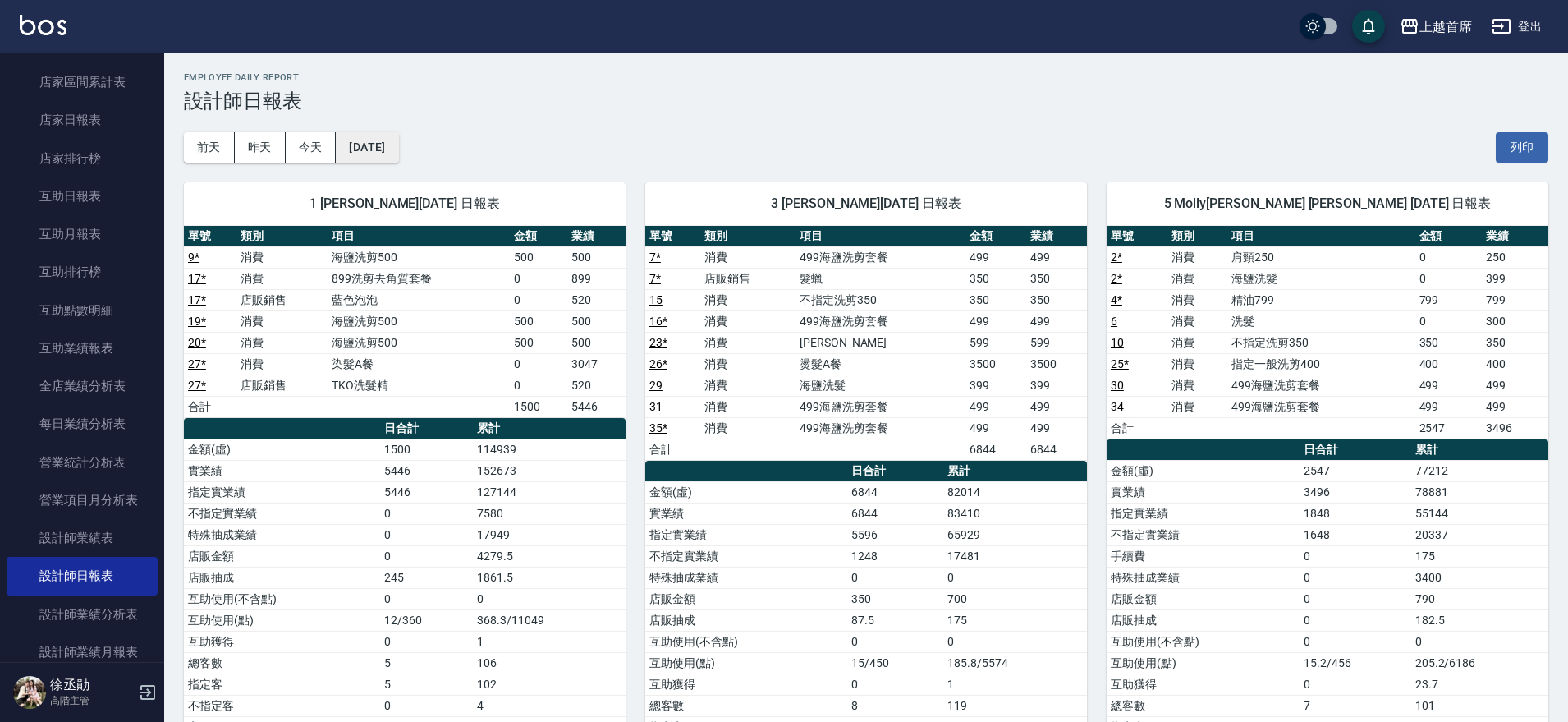
click at [378, 143] on button "2025/08/18" at bounding box center [366, 147] width 62 height 31
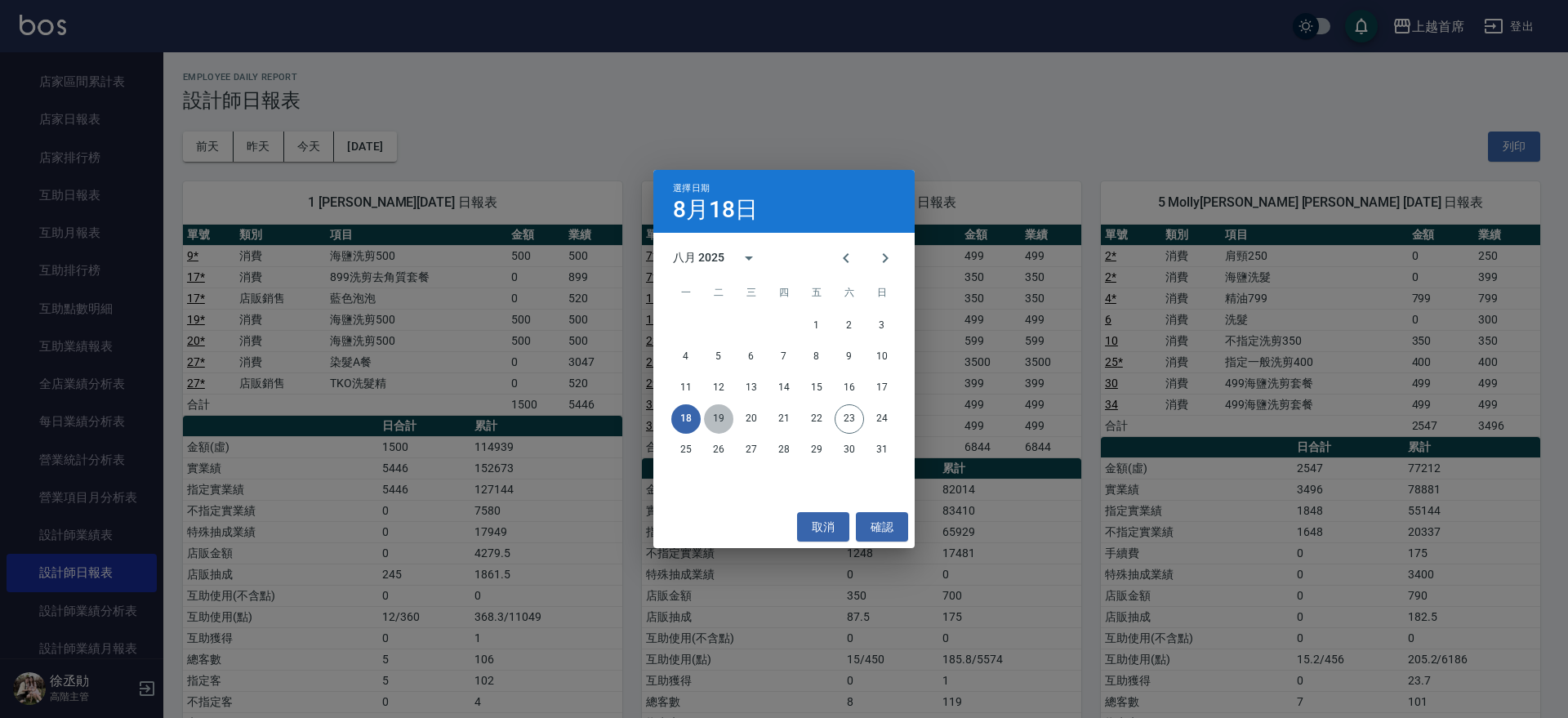
click at [715, 422] on button "19" at bounding box center [718, 419] width 29 height 29
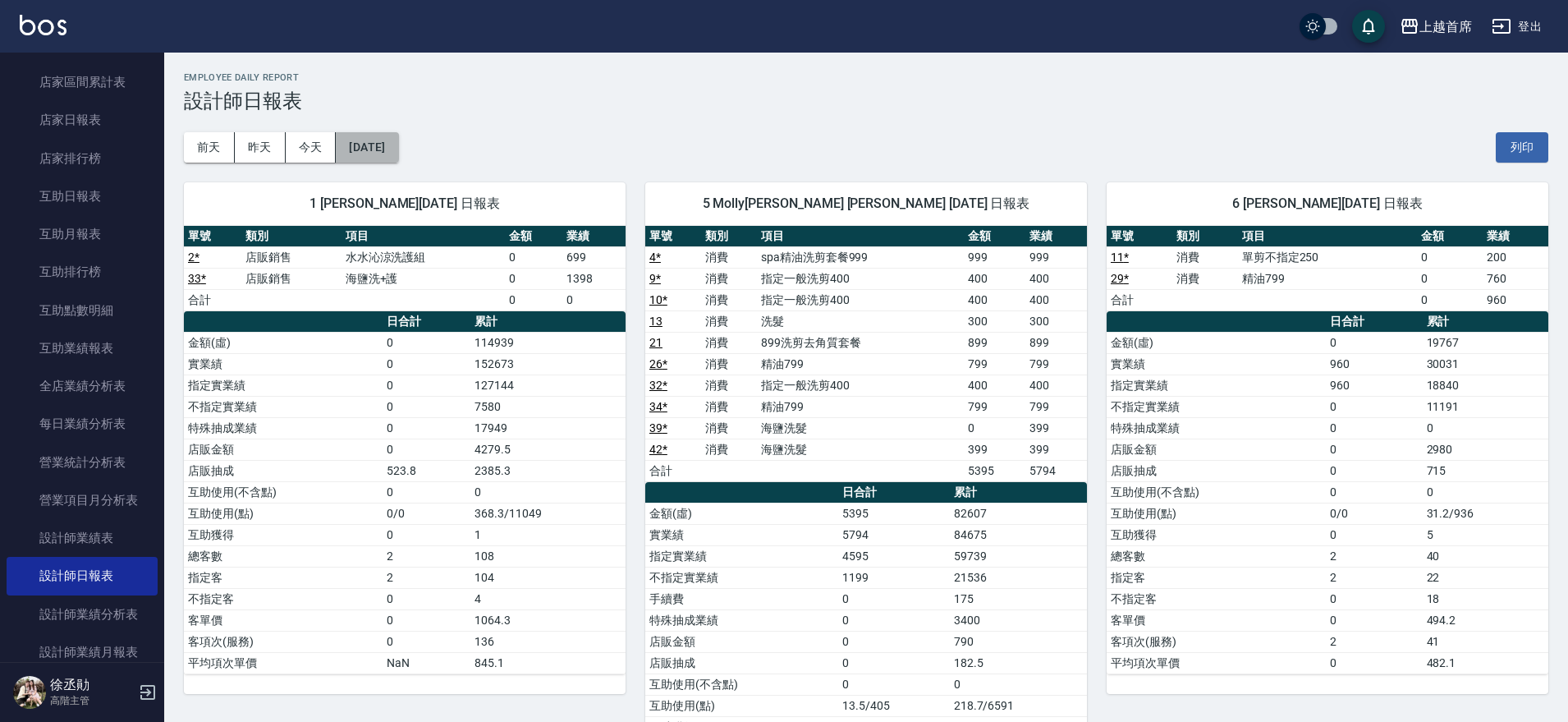
click at [398, 155] on button "2025/08/19" at bounding box center [366, 147] width 62 height 31
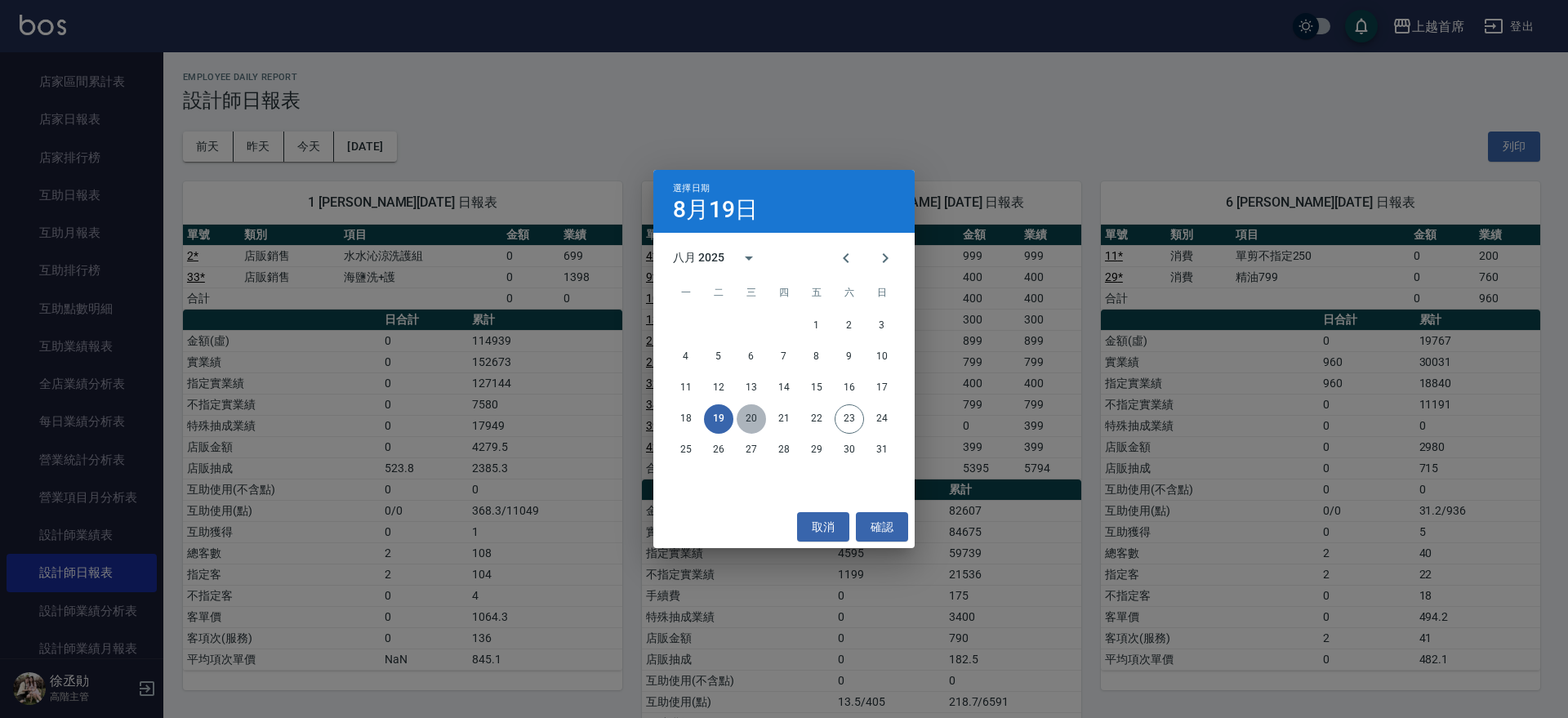
click at [748, 412] on button "20" at bounding box center [751, 419] width 29 height 29
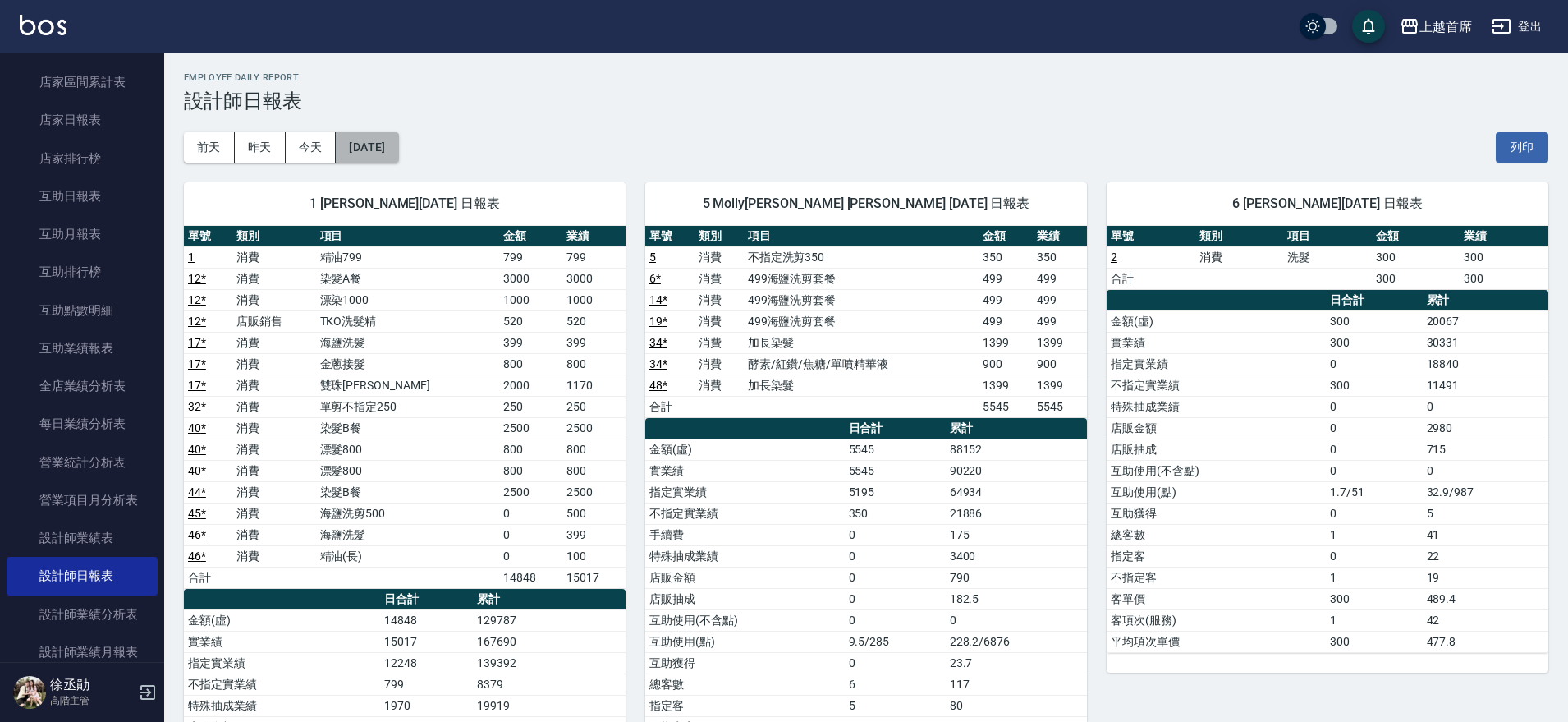
click at [398, 148] on button "2025/08/20" at bounding box center [366, 147] width 62 height 31
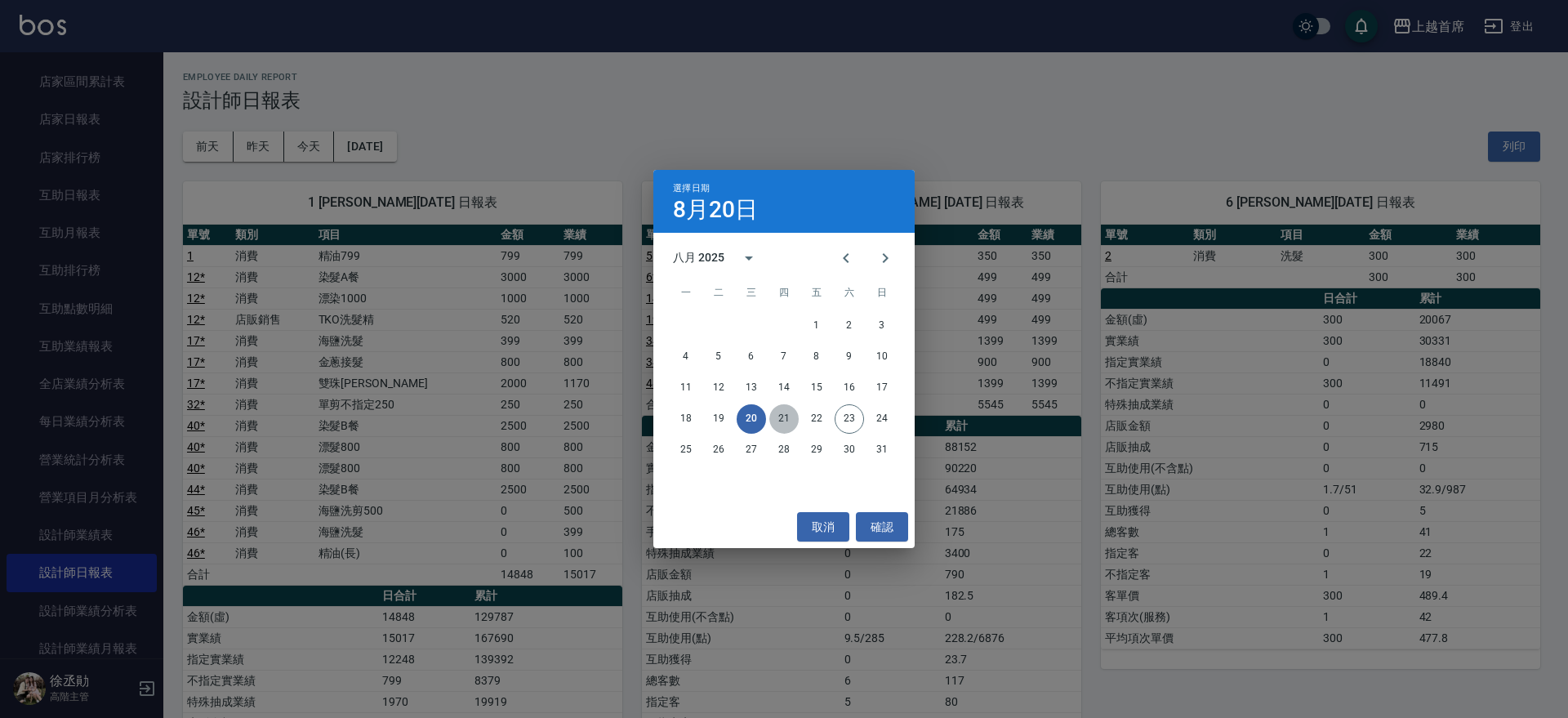
click at [784, 416] on button "21" at bounding box center [784, 419] width 29 height 29
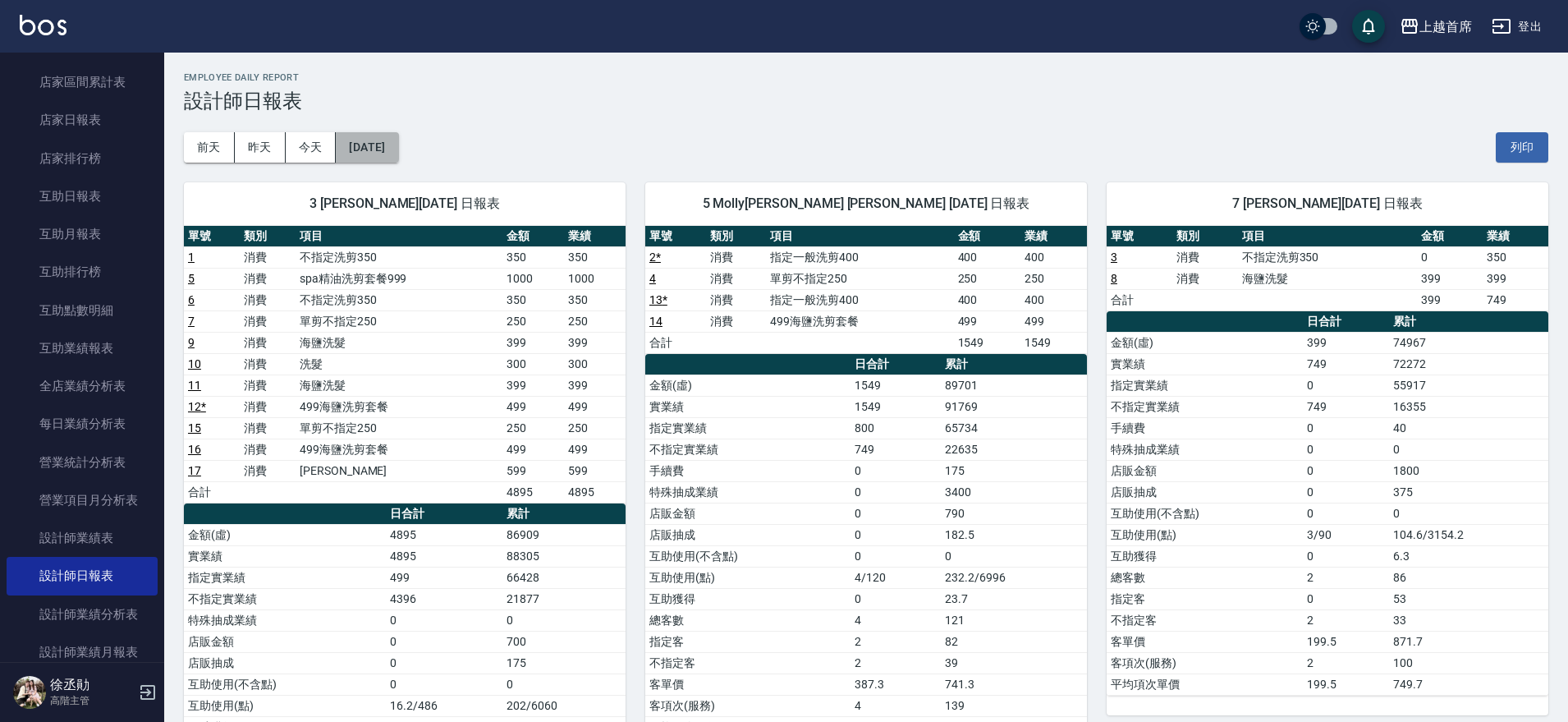
click at [393, 146] on button "2025/08/21" at bounding box center [366, 147] width 62 height 31
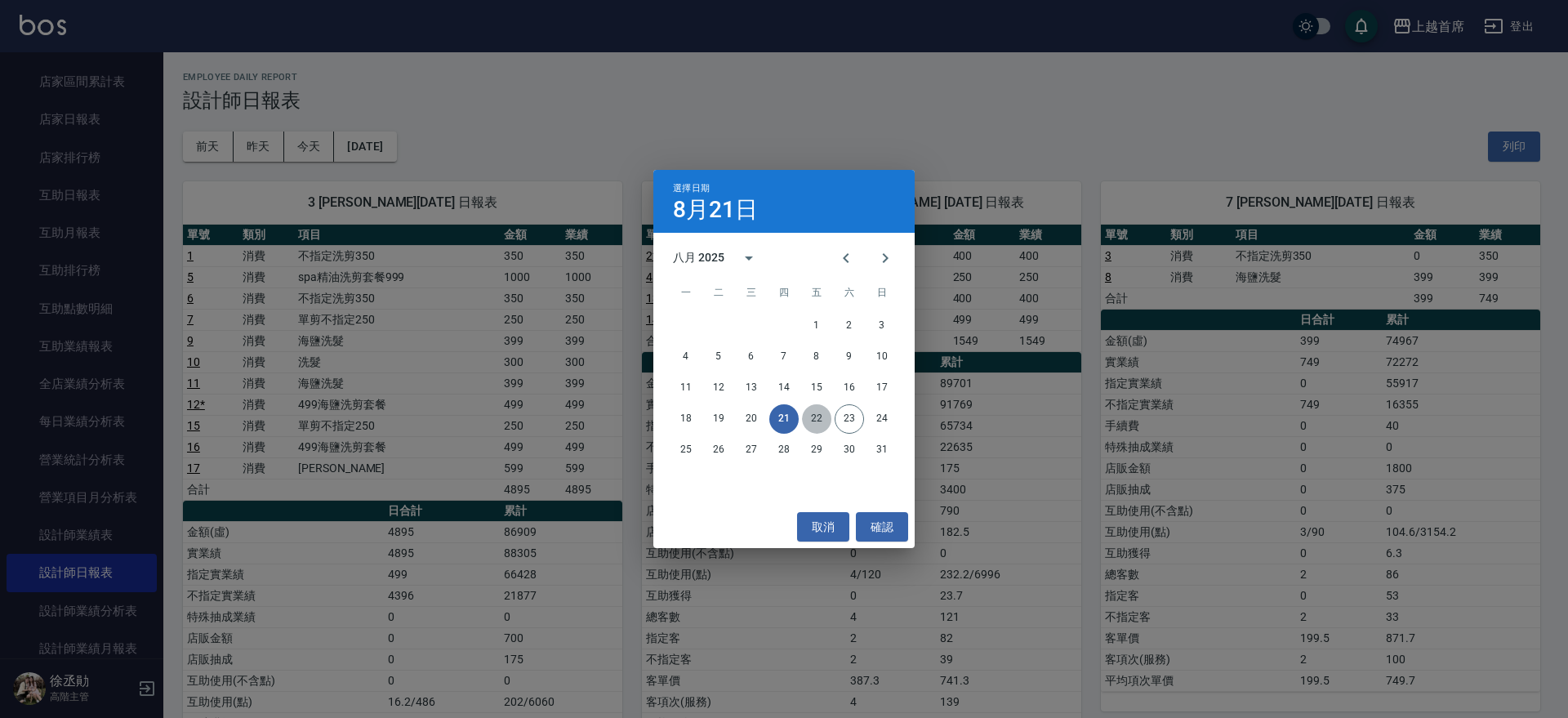
click at [820, 413] on button "22" at bounding box center [817, 419] width 29 height 29
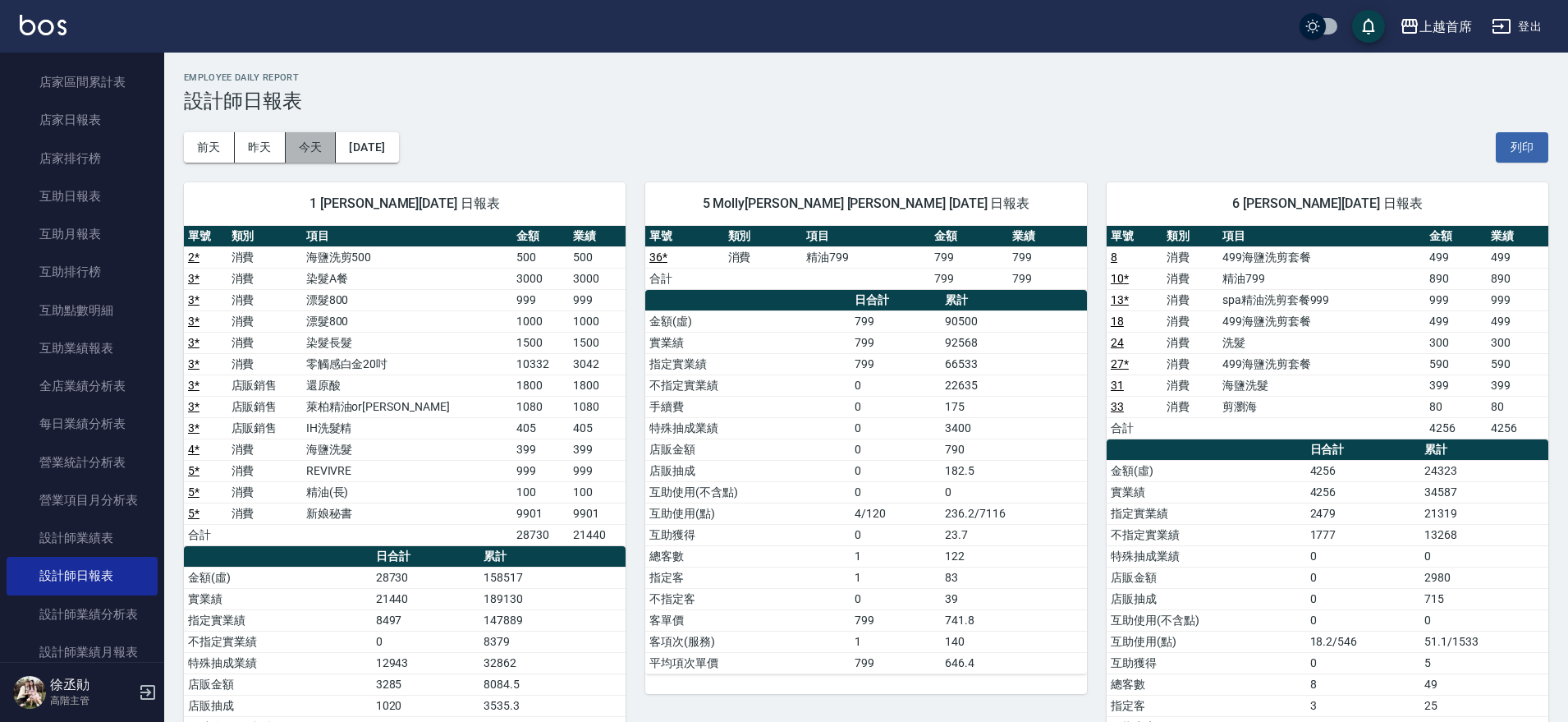
click at [307, 142] on button "今天" at bounding box center [311, 147] width 51 height 31
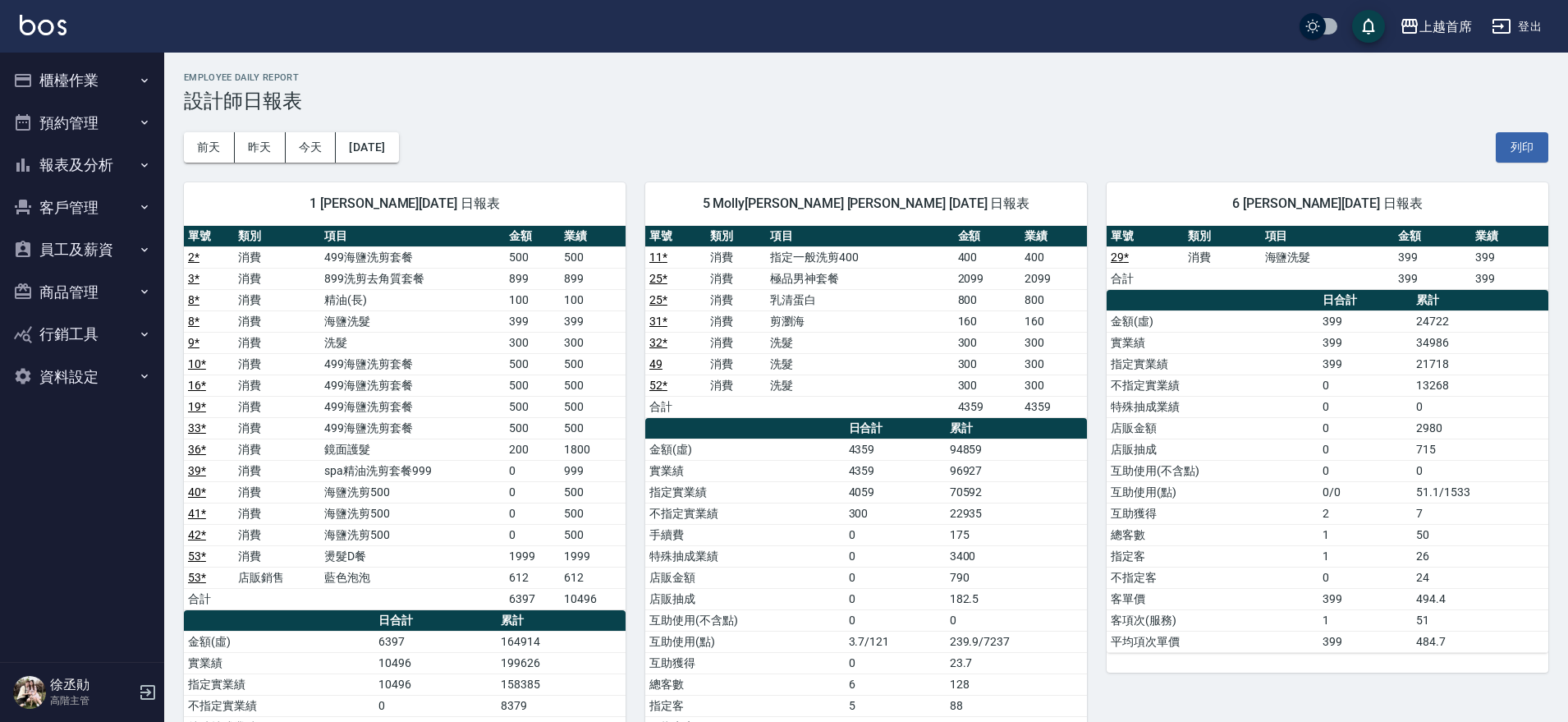
scroll to position [715, 0]
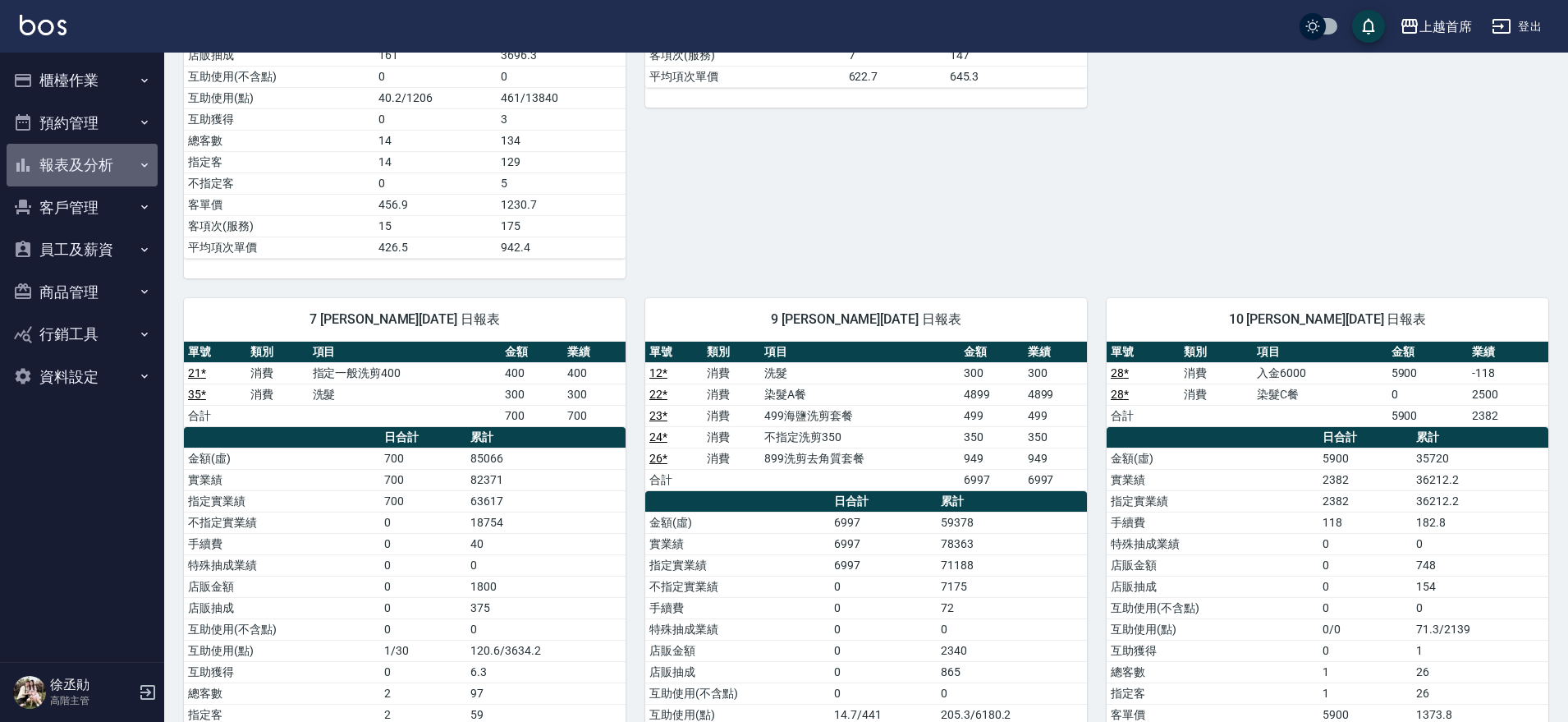
click at [139, 162] on icon "button" at bounding box center [144, 165] width 13 height 13
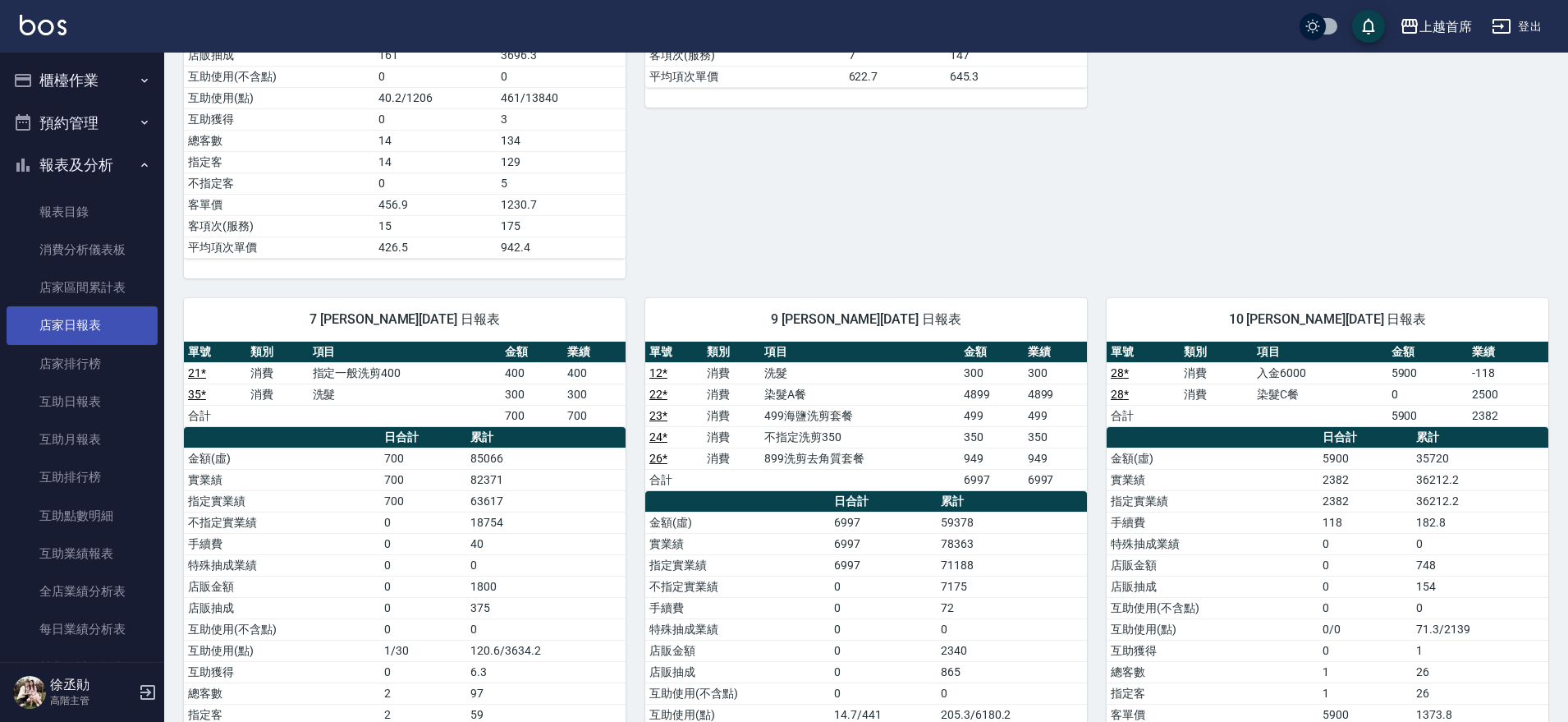
click at [104, 336] on link "店家日報表" at bounding box center [81, 324] width 151 height 38
